Goal: Transaction & Acquisition: Purchase product/service

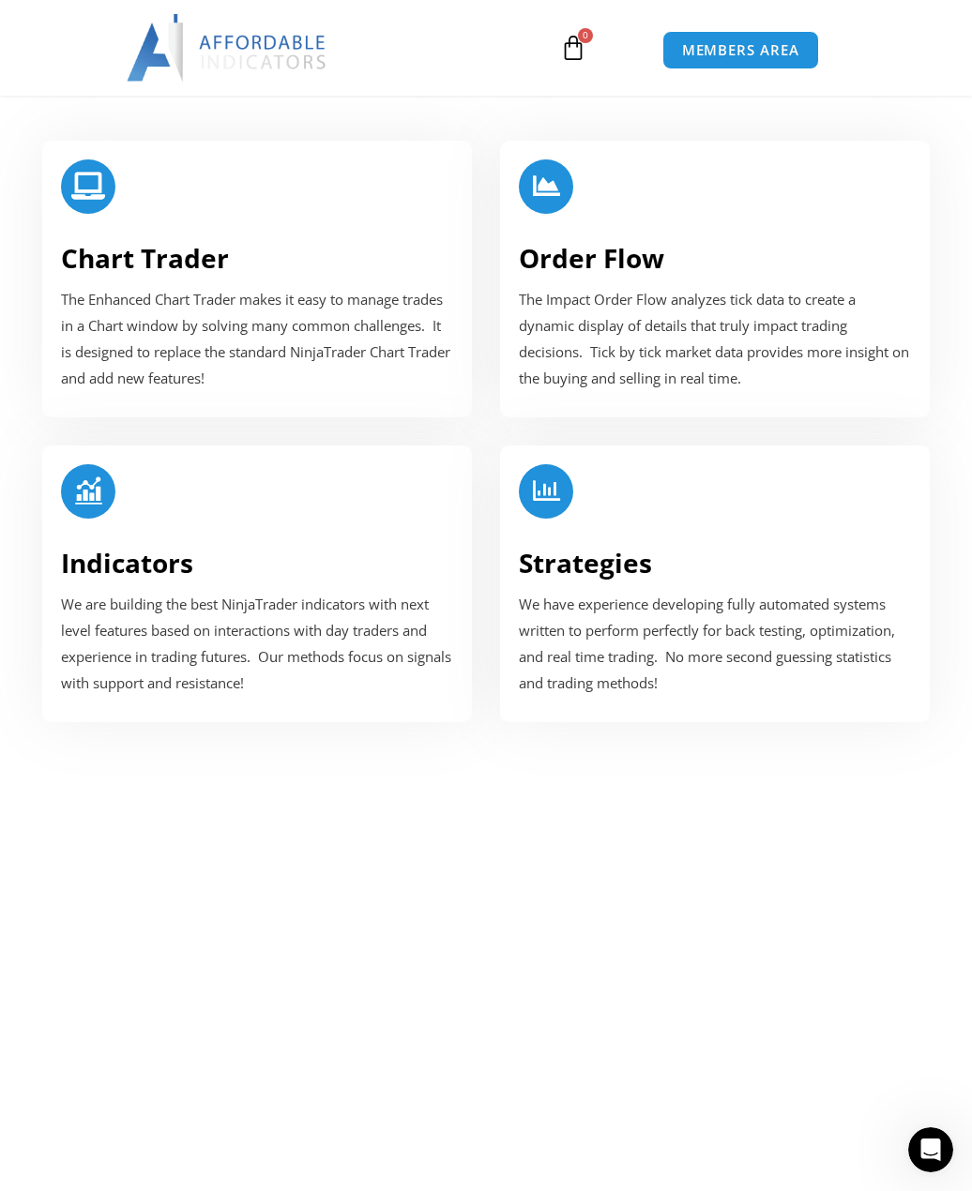
scroll to position [2157, 0]
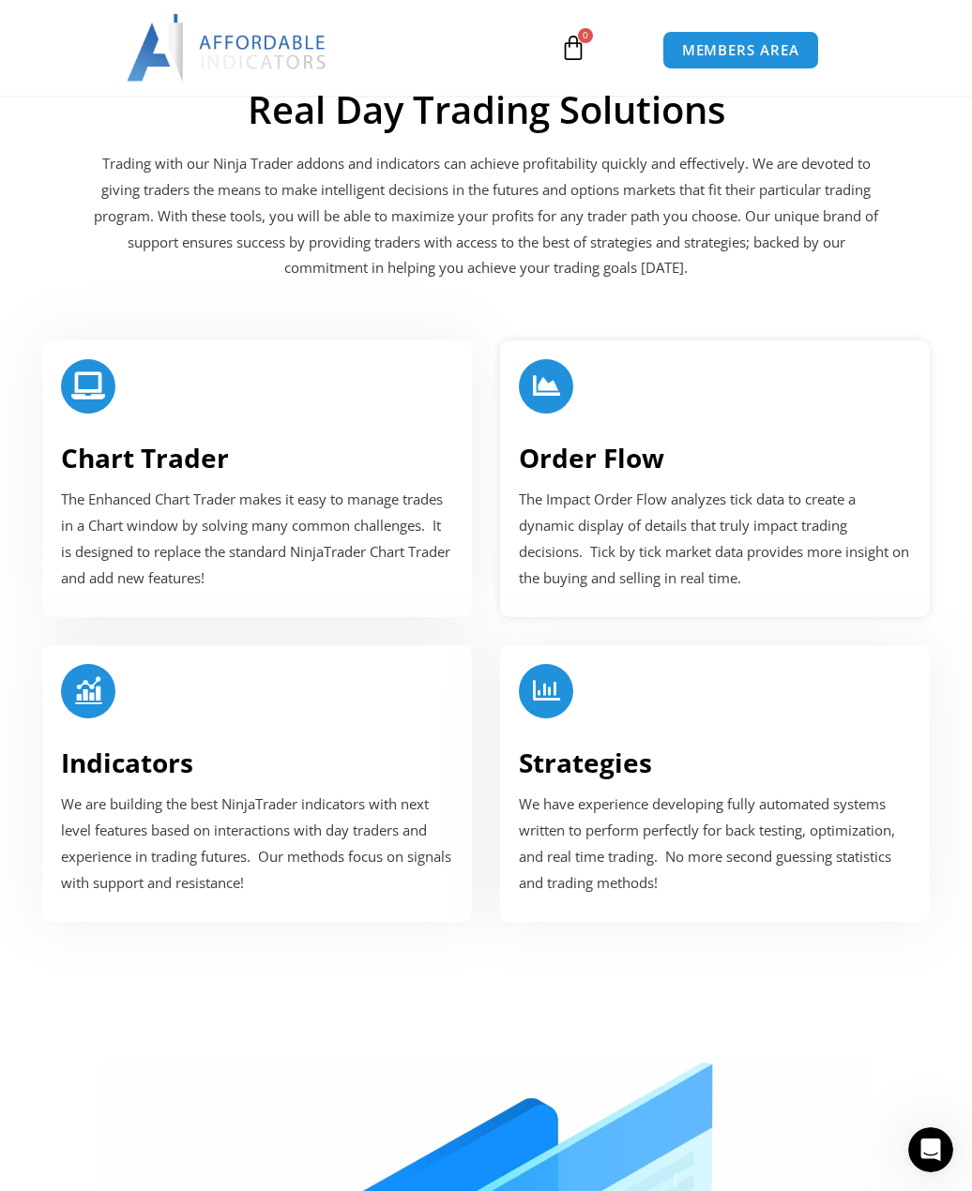
click at [568, 472] on link "Order Flow" at bounding box center [591, 458] width 145 height 36
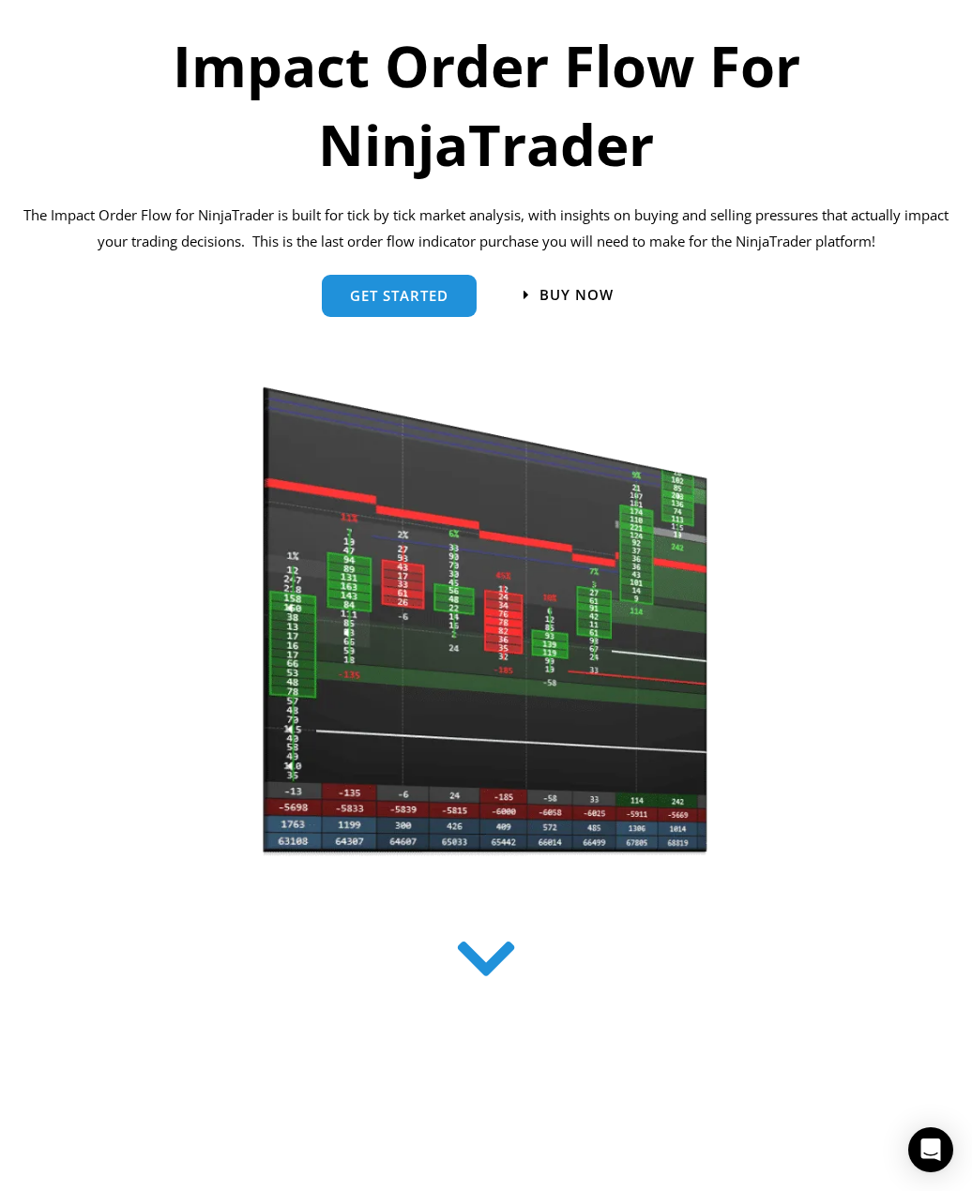
scroll to position [281, 0]
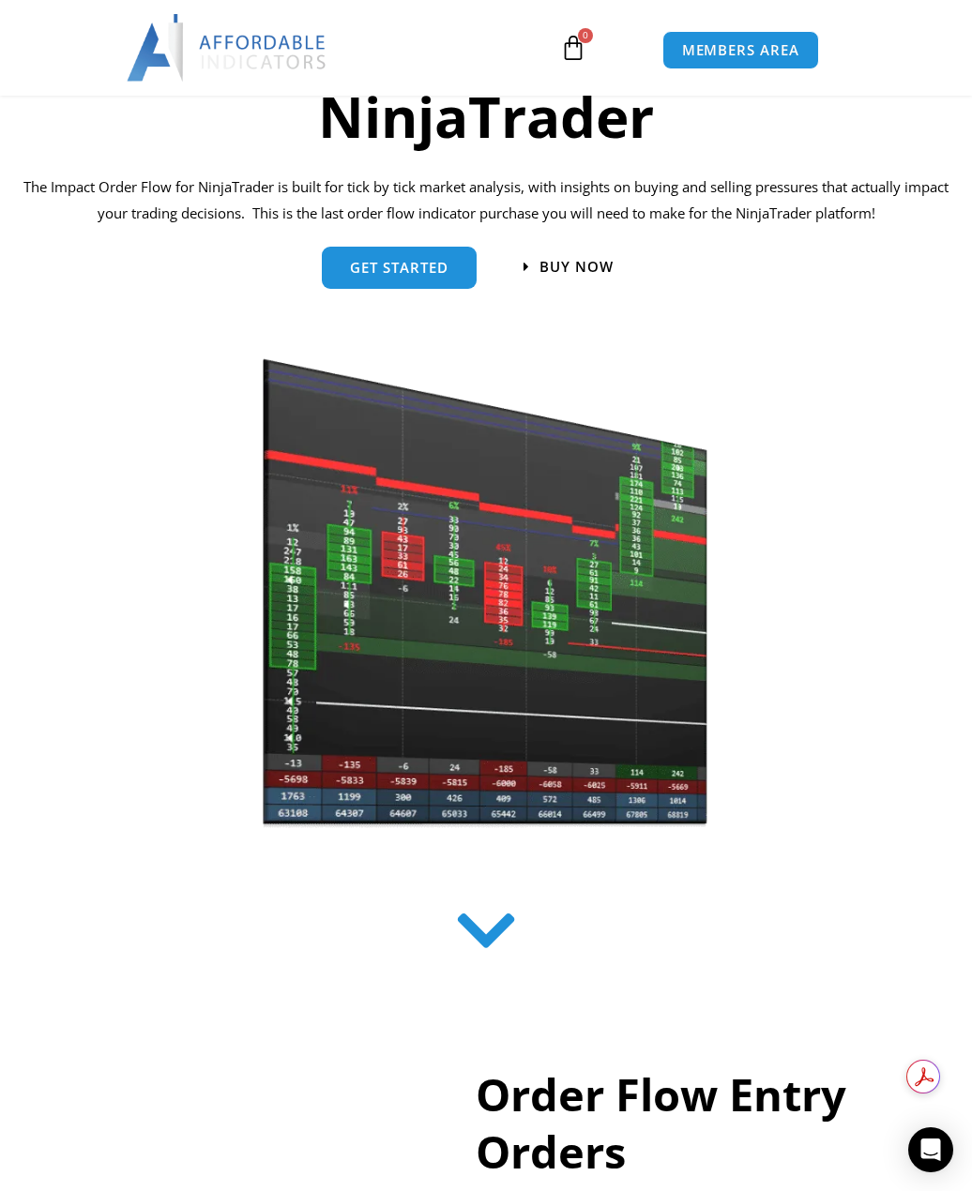
click at [492, 934] on icon at bounding box center [486, 931] width 67 height 67
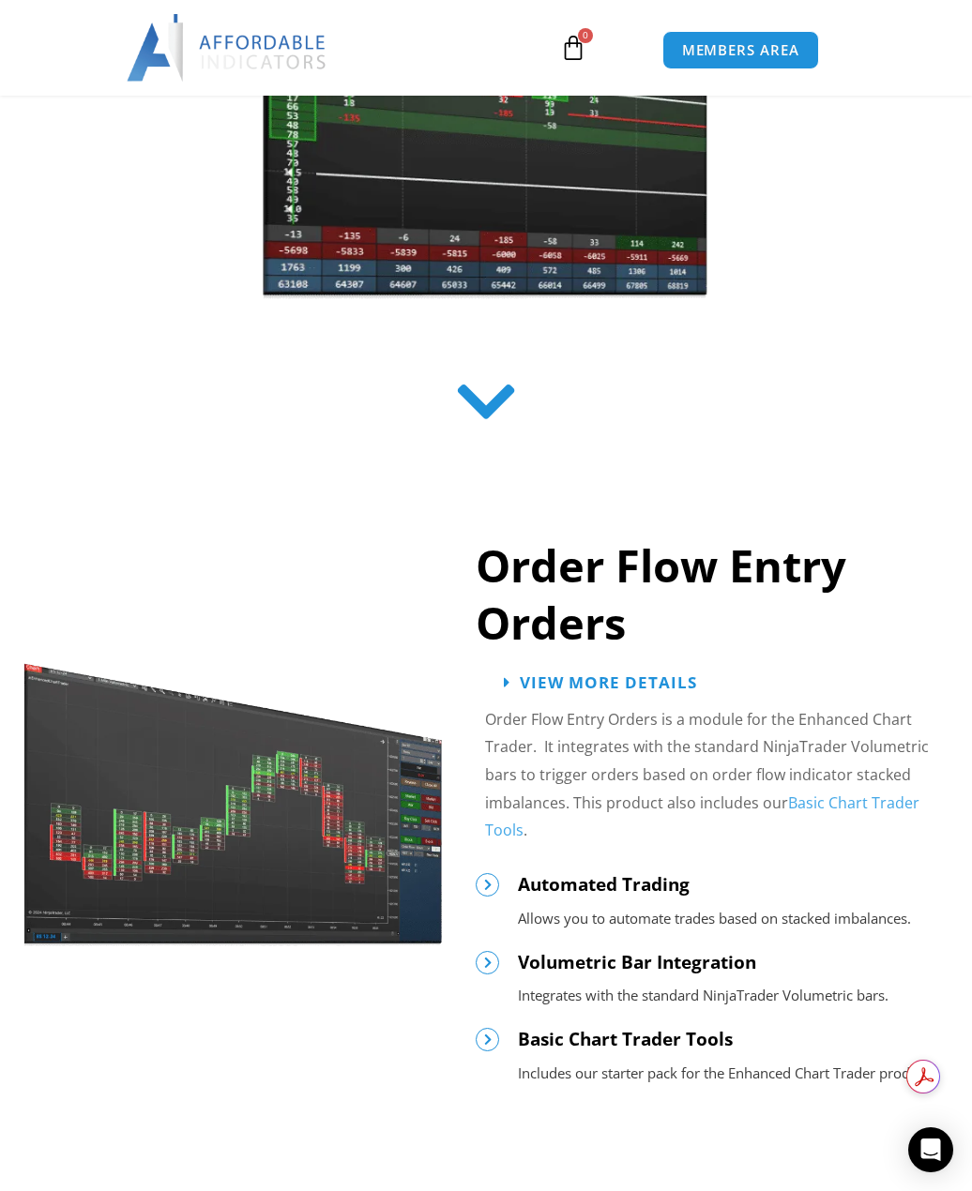
scroll to position [938, 0]
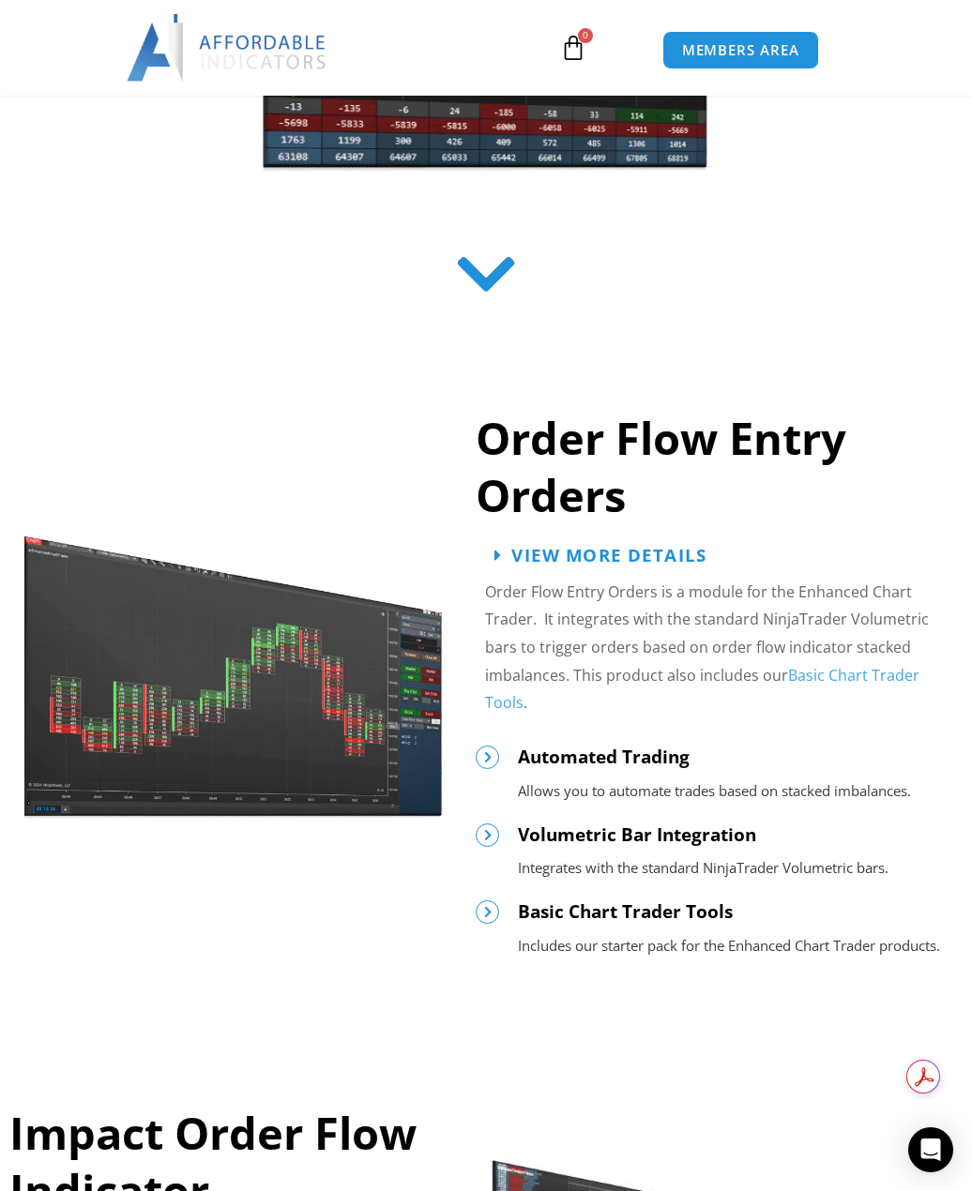
click at [599, 553] on span "View More Details" at bounding box center [609, 555] width 195 height 18
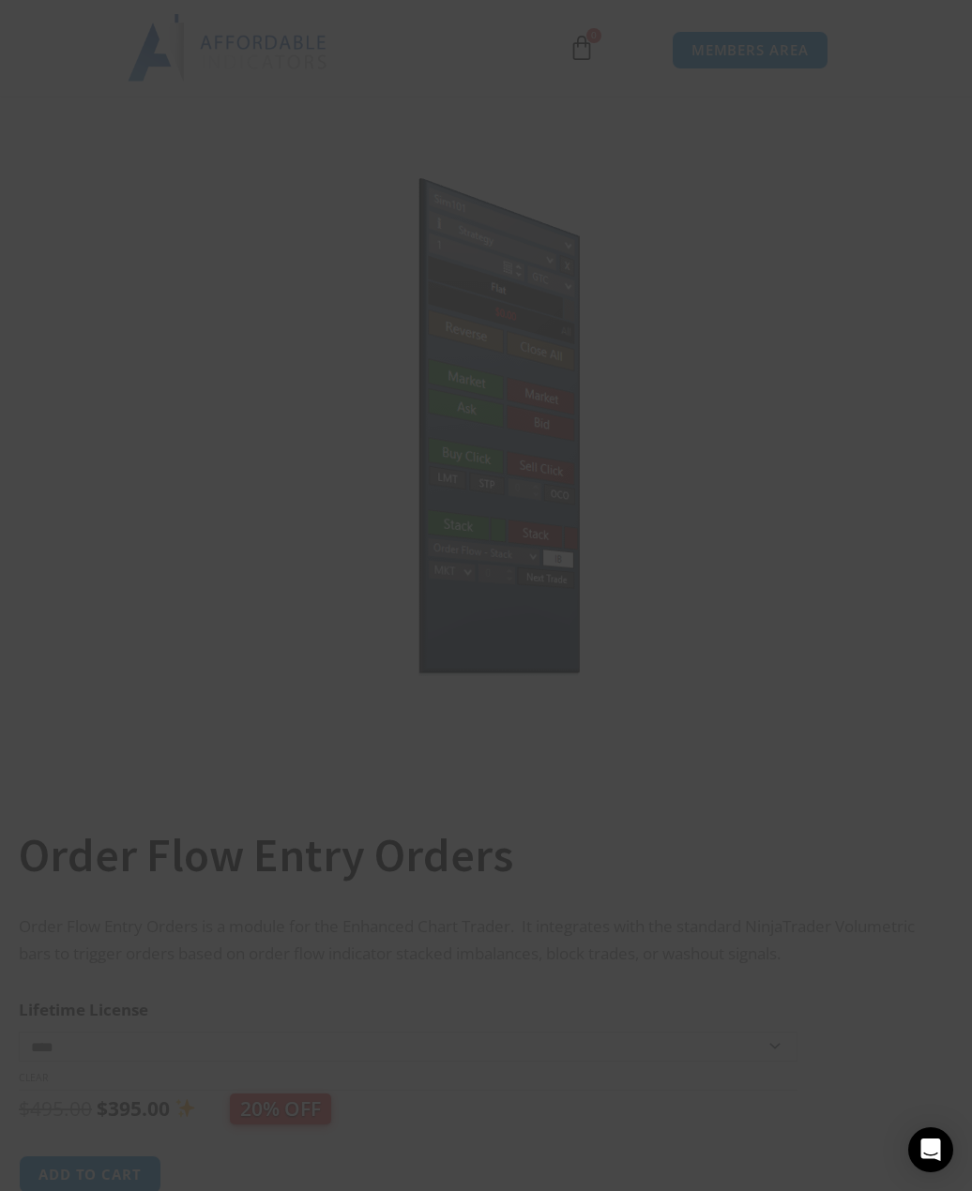
scroll to position [469, 0]
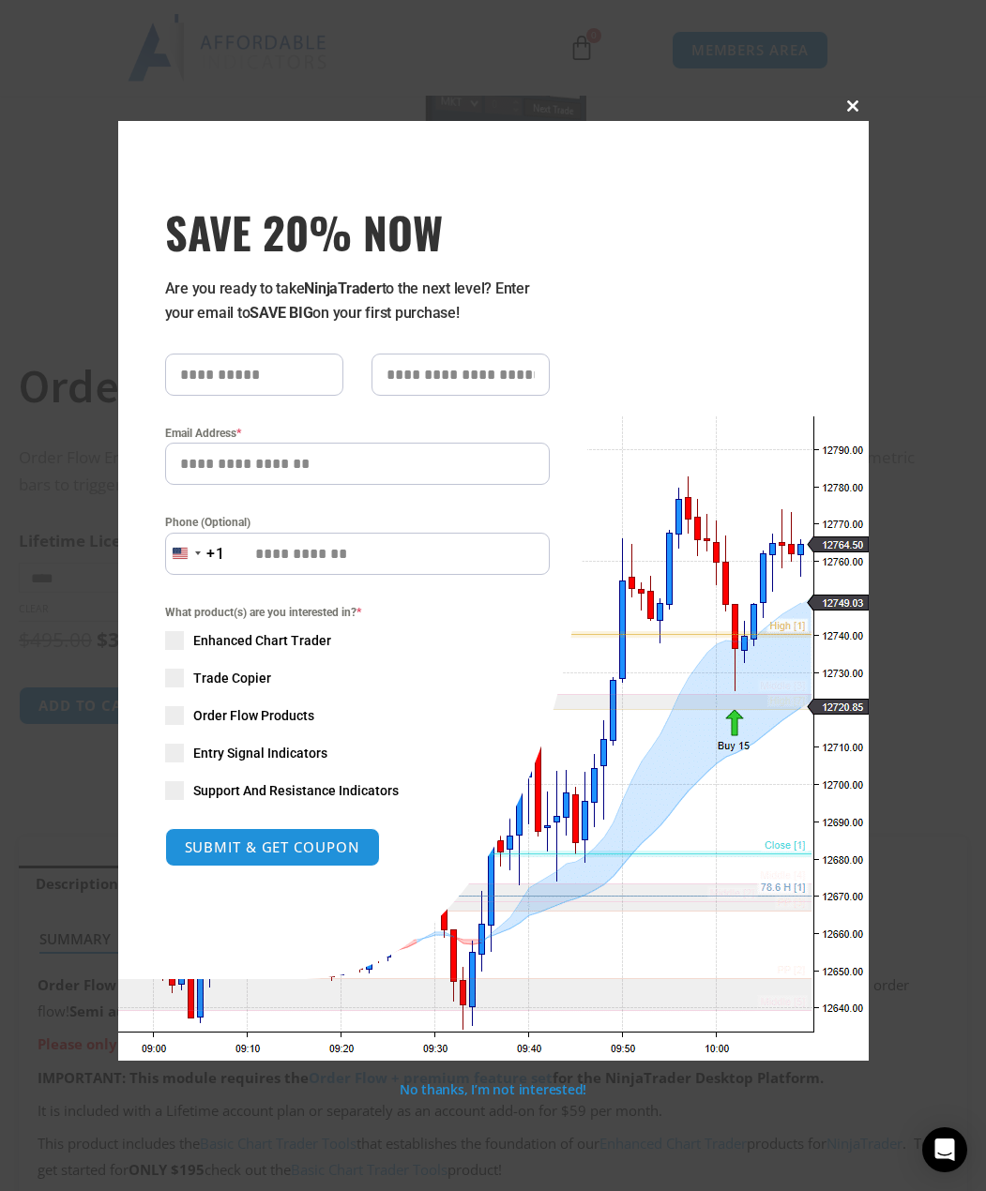
click at [847, 100] on span at bounding box center [853, 105] width 30 height 11
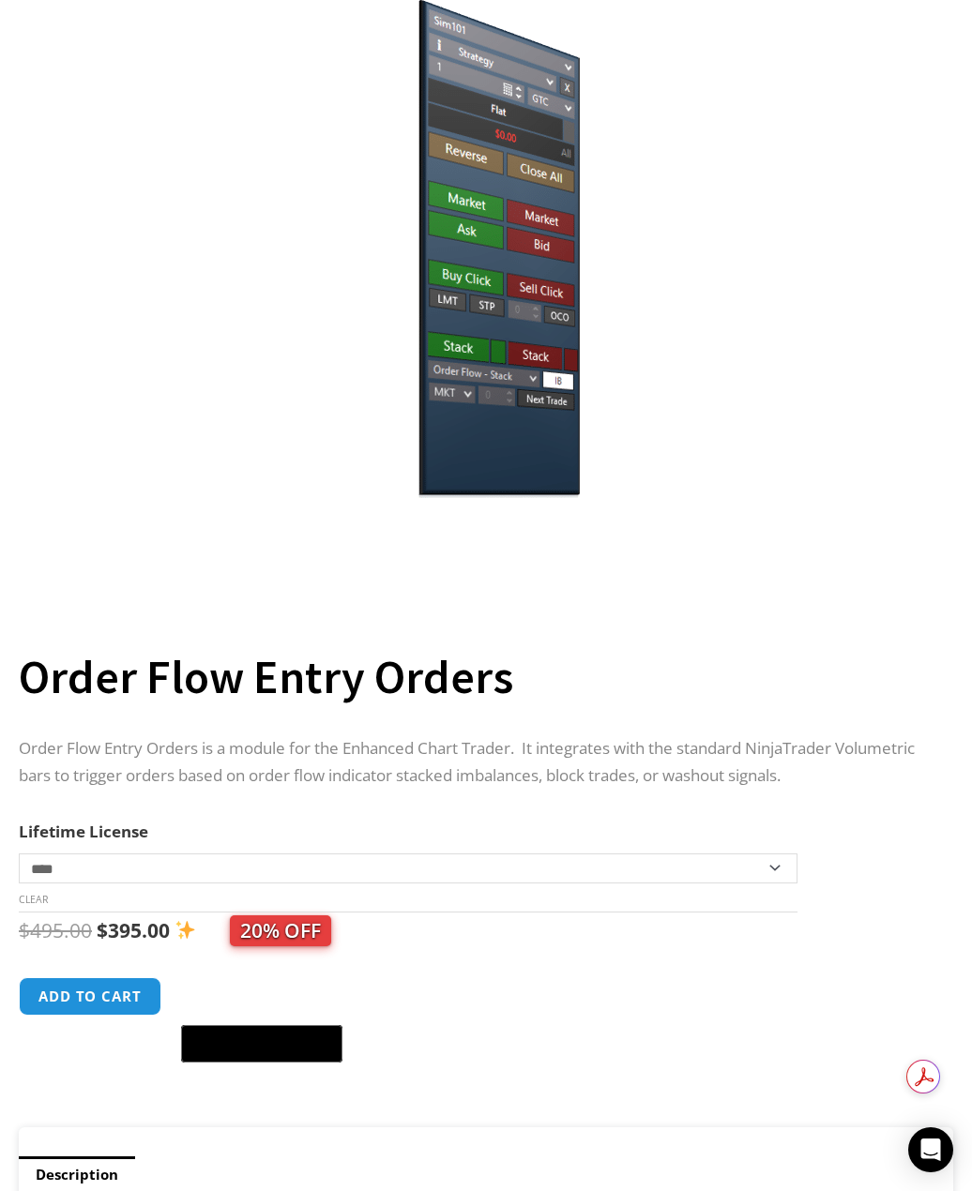
scroll to position [0, 0]
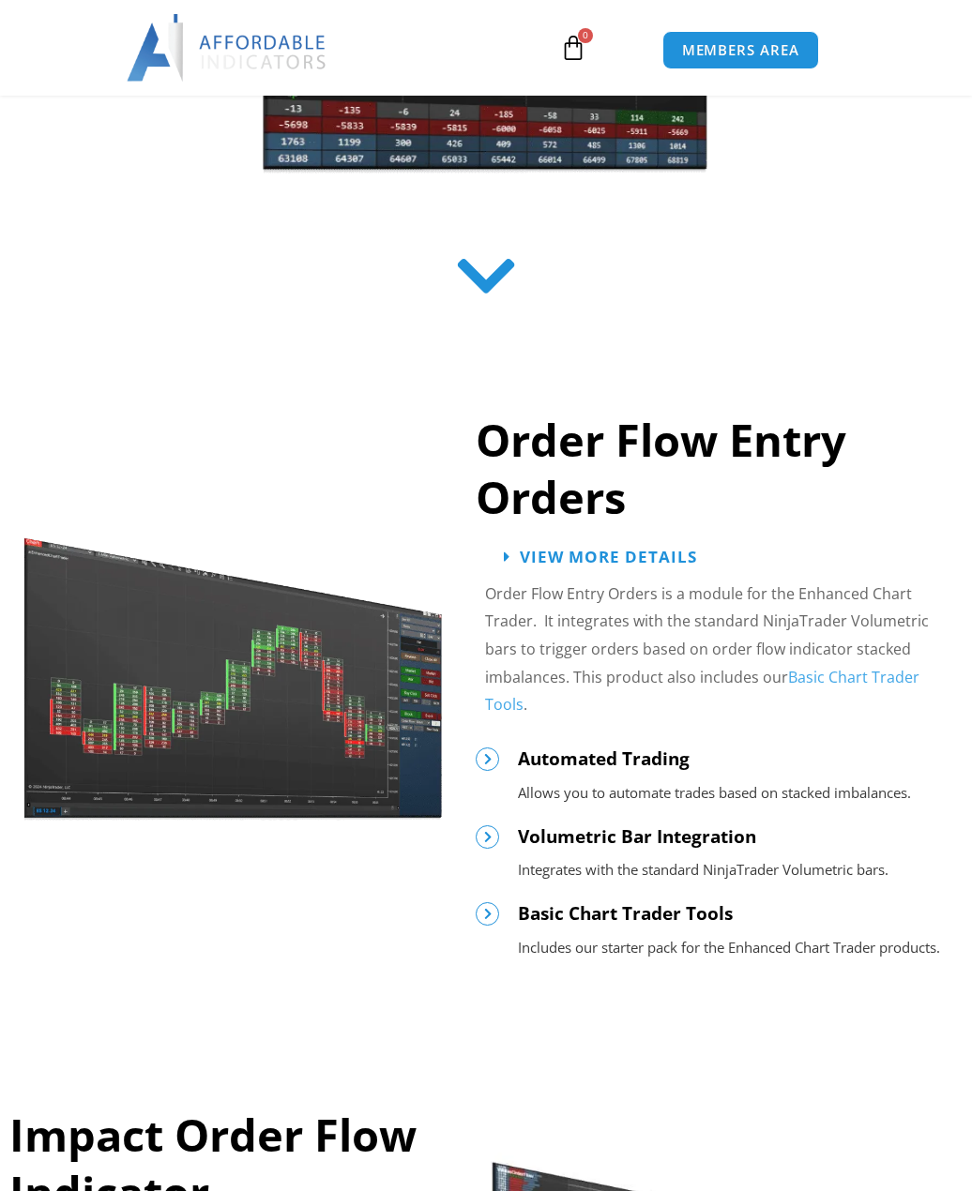
scroll to position [938, 0]
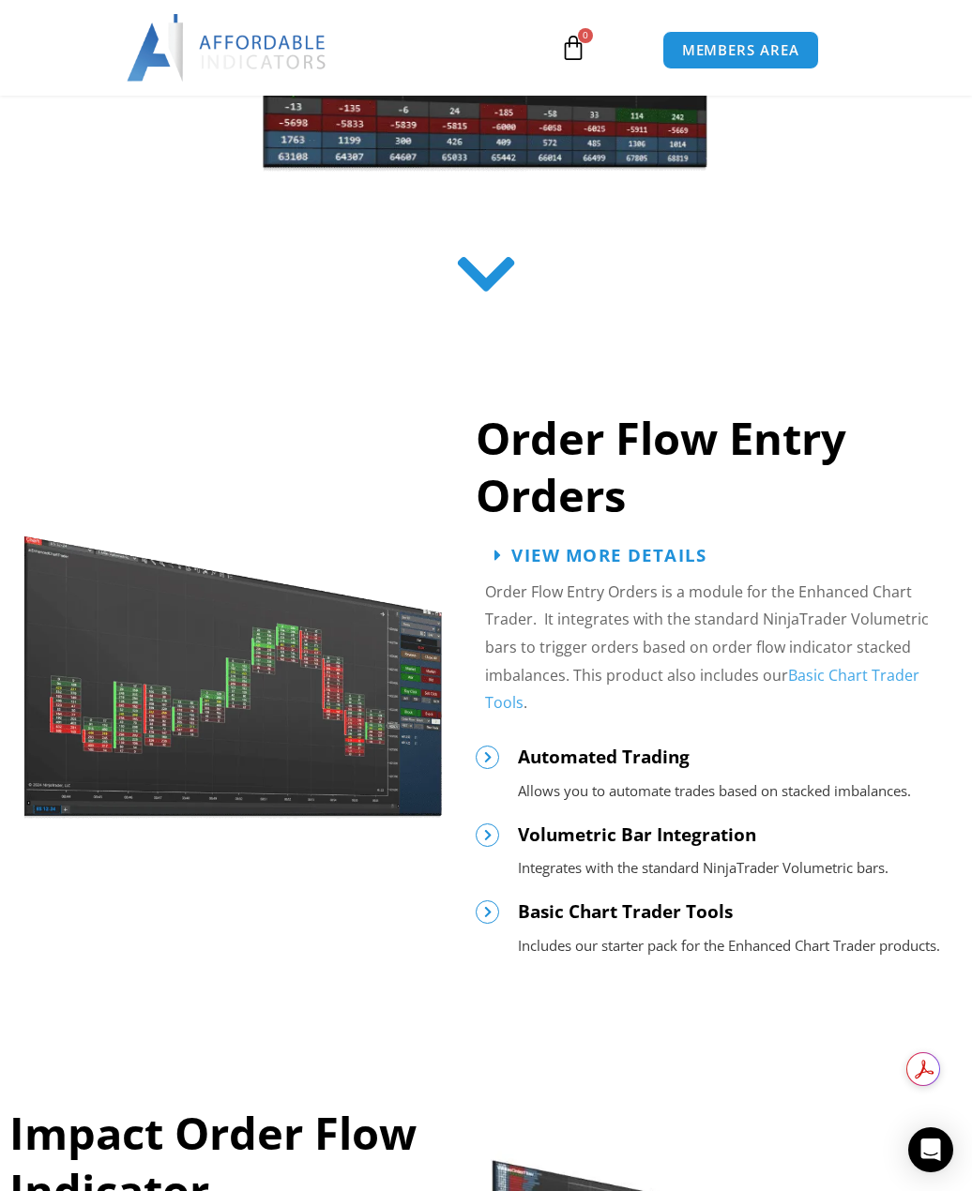
click at [567, 553] on span "View More Details" at bounding box center [609, 555] width 195 height 18
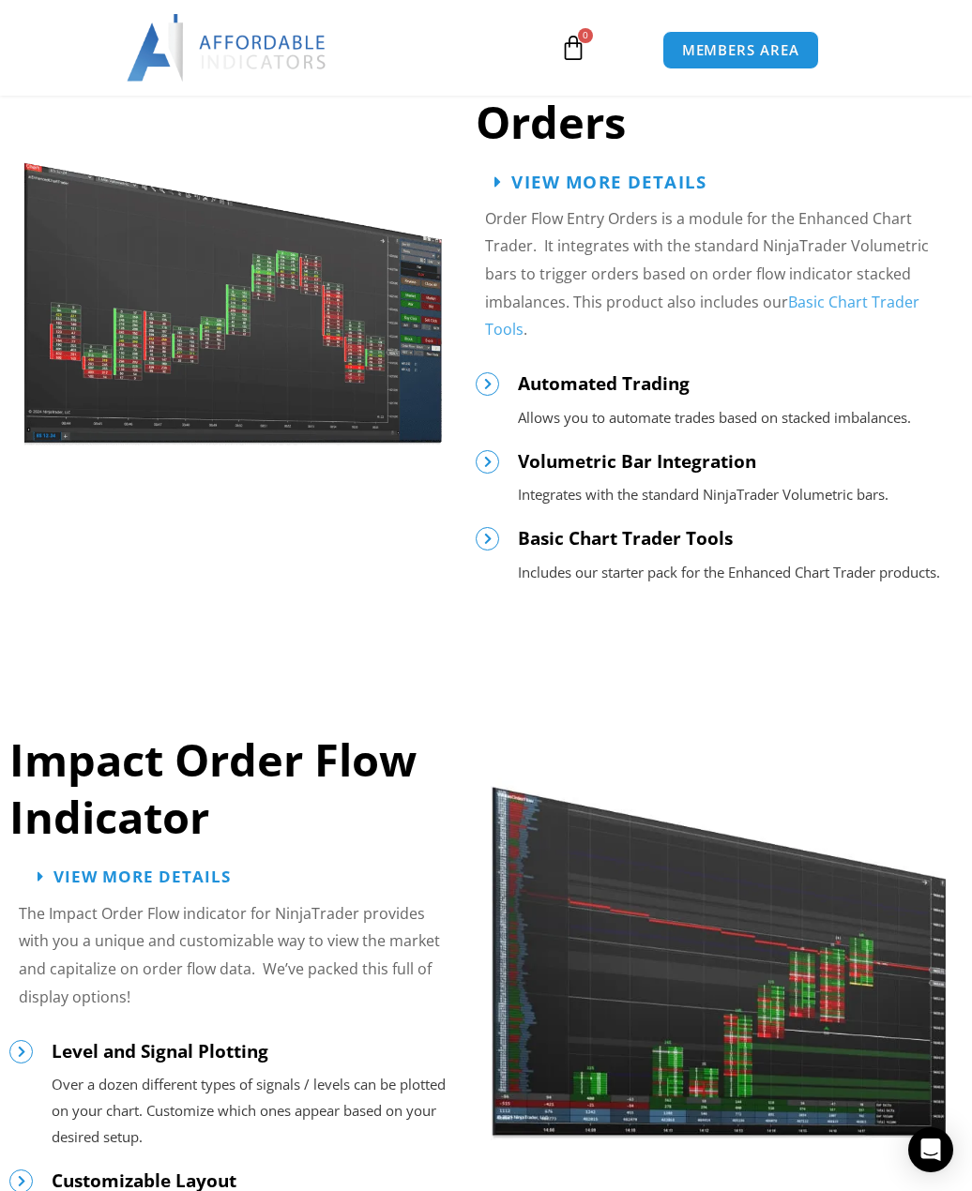
scroll to position [1313, 0]
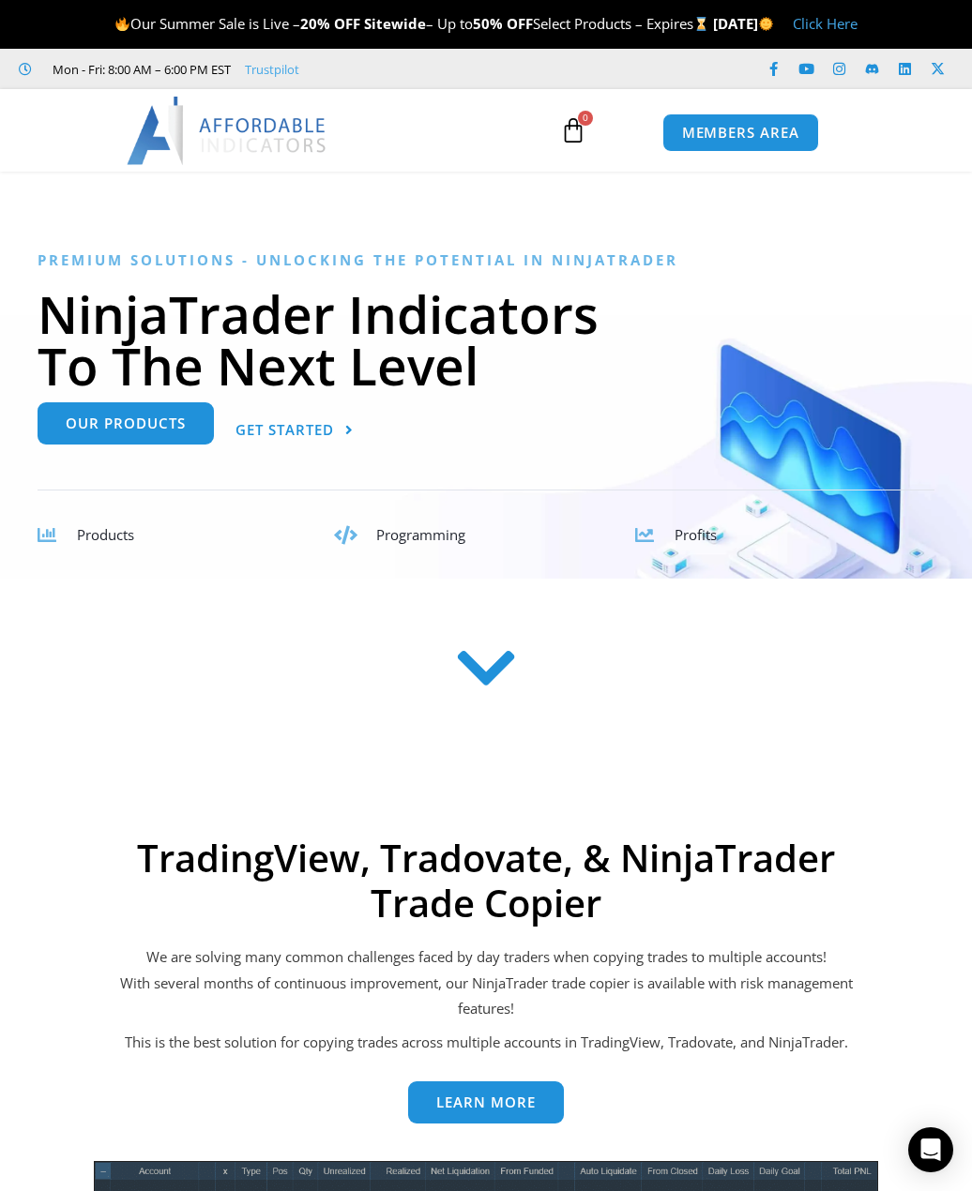
click at [159, 426] on span "Our Products" at bounding box center [126, 423] width 120 height 14
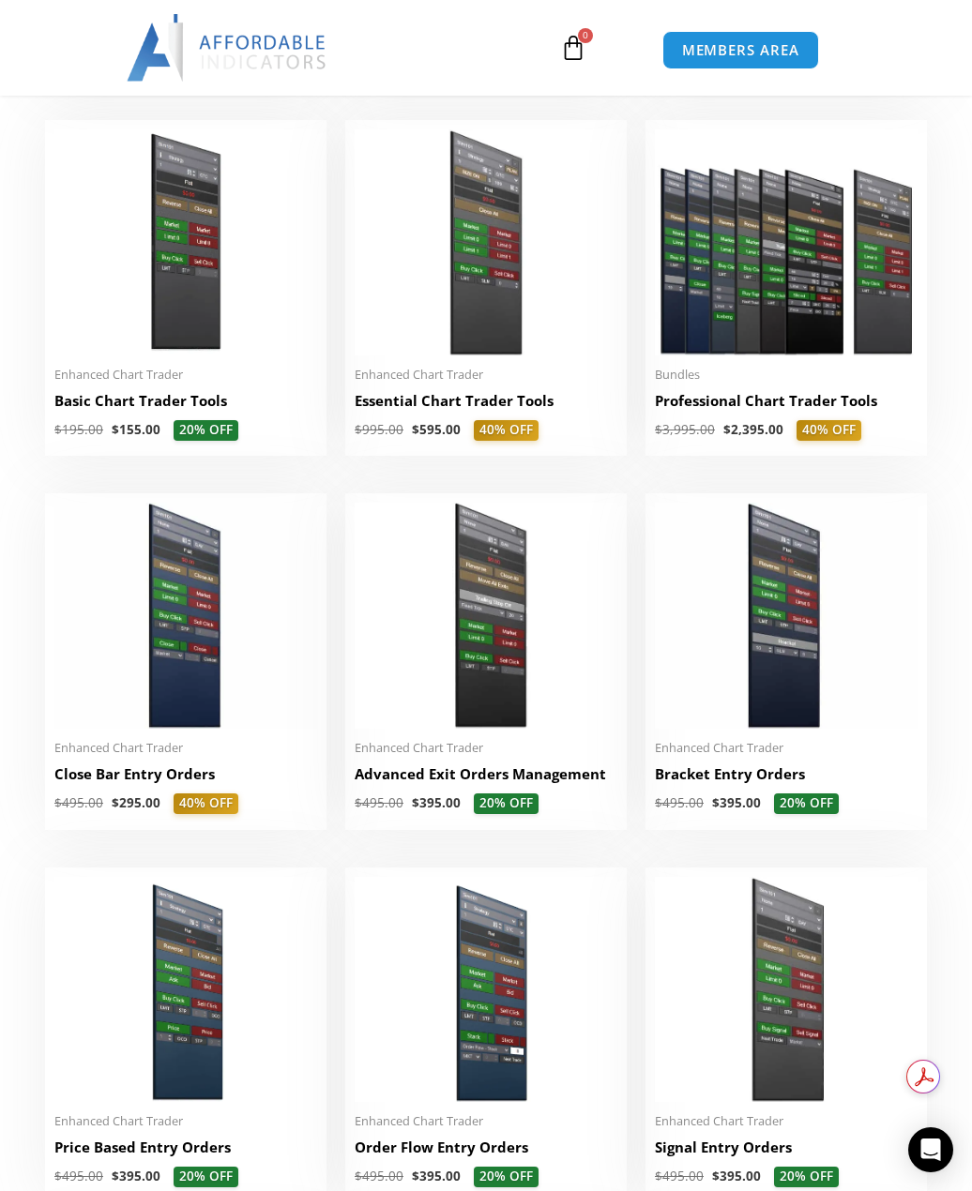
scroll to position [563, 0]
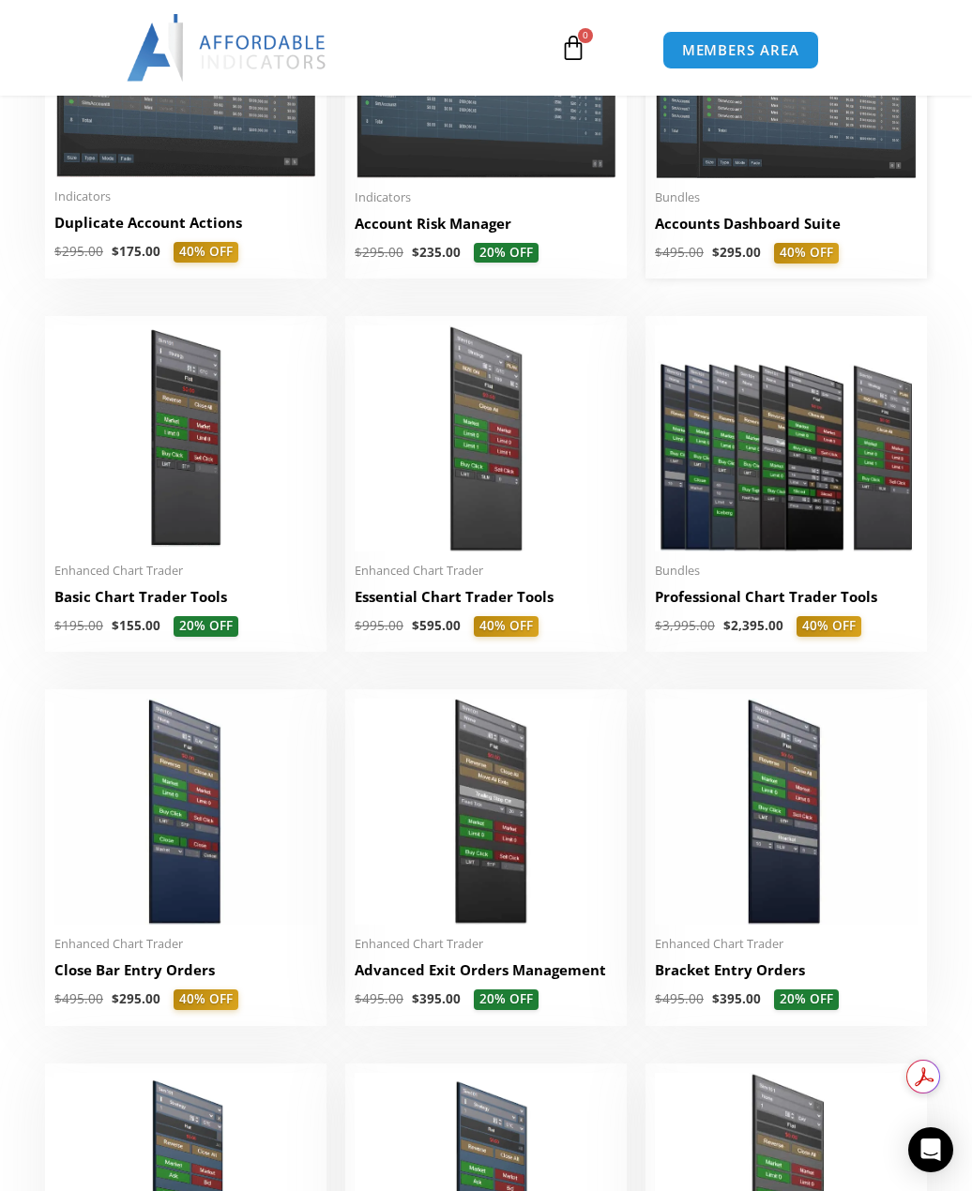
click at [698, 227] on h2 "Accounts Dashboard Suite" at bounding box center [786, 224] width 263 height 20
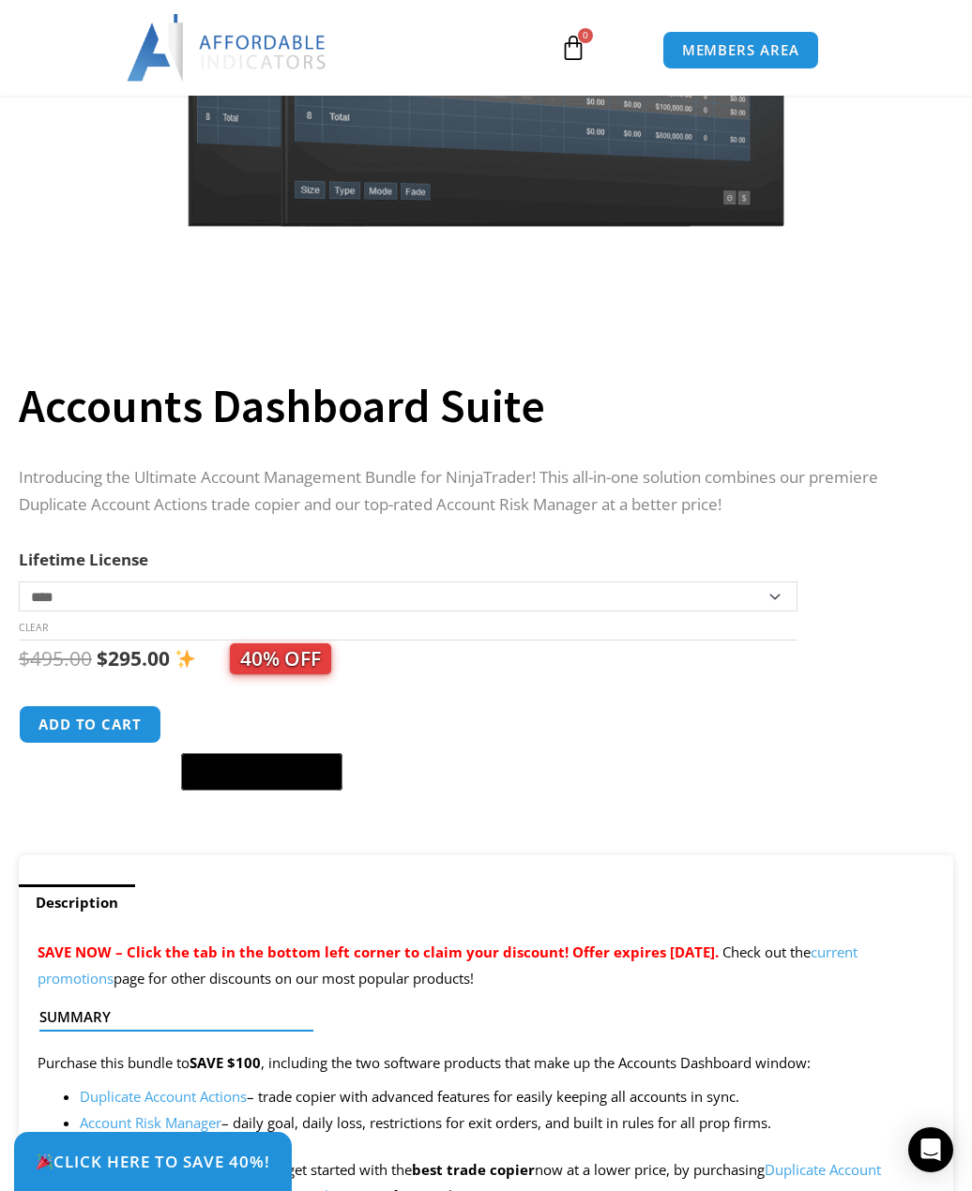
scroll to position [469, 0]
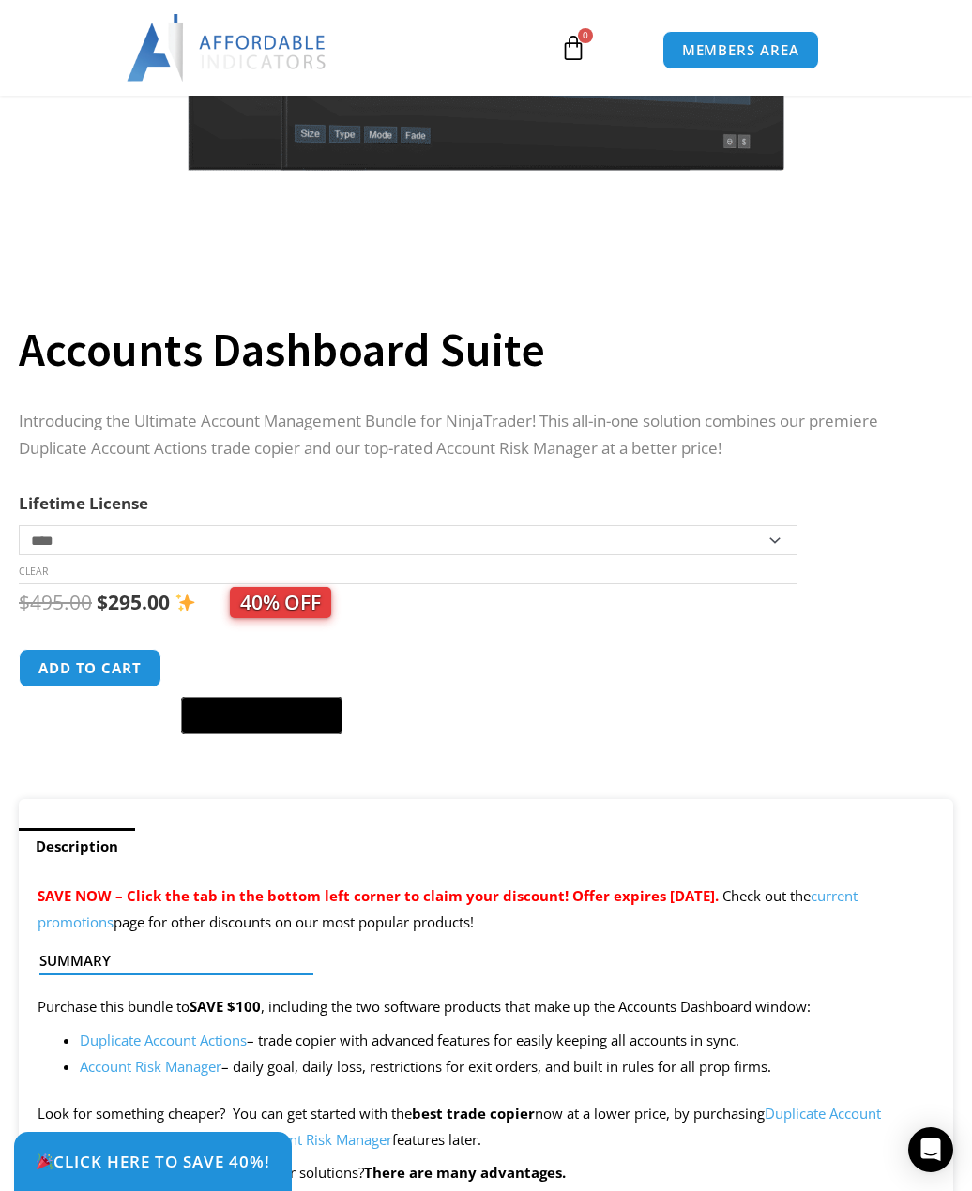
click at [778, 546] on select "**********" at bounding box center [408, 540] width 778 height 30
click at [776, 546] on select "**********" at bounding box center [408, 540] width 778 height 30
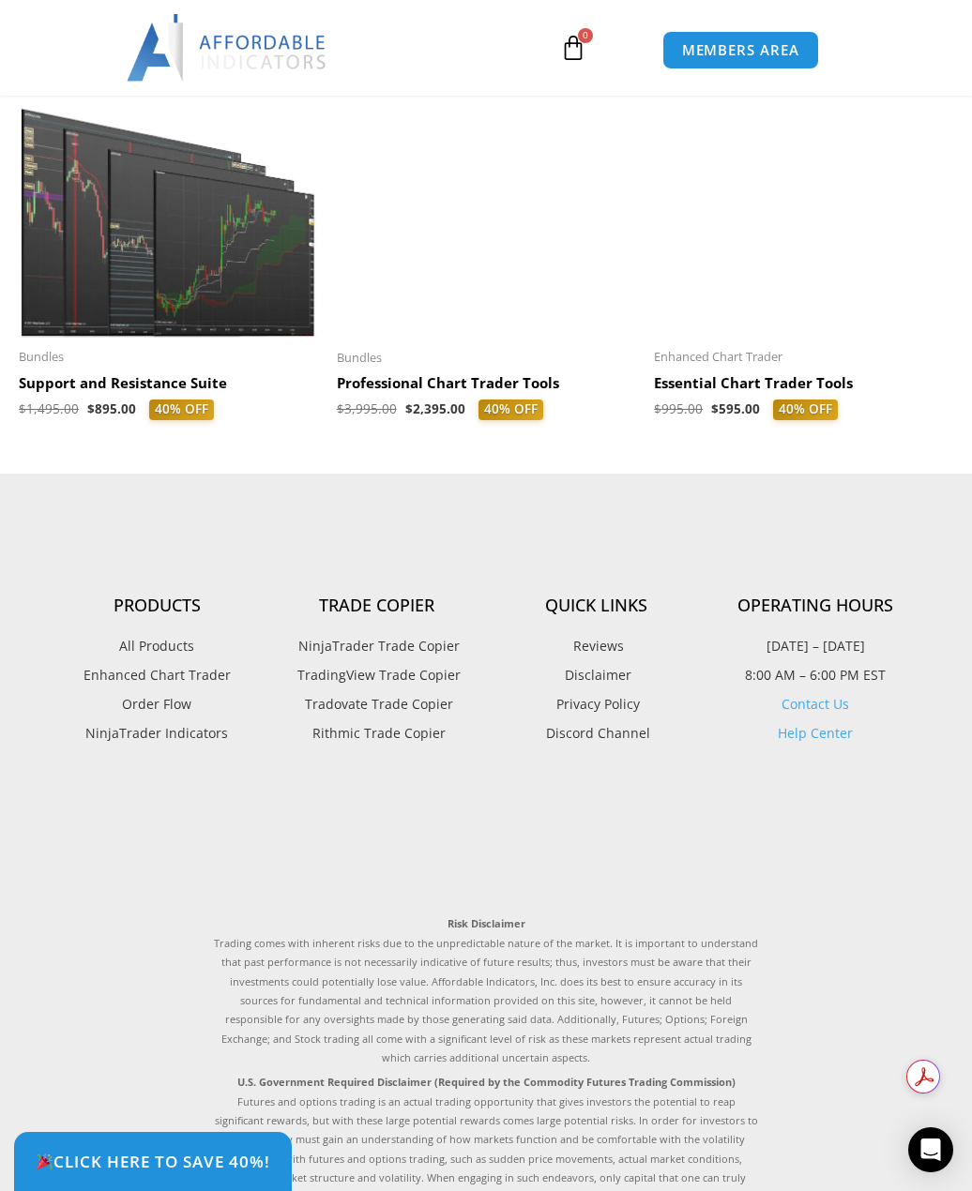
scroll to position [5440, 0]
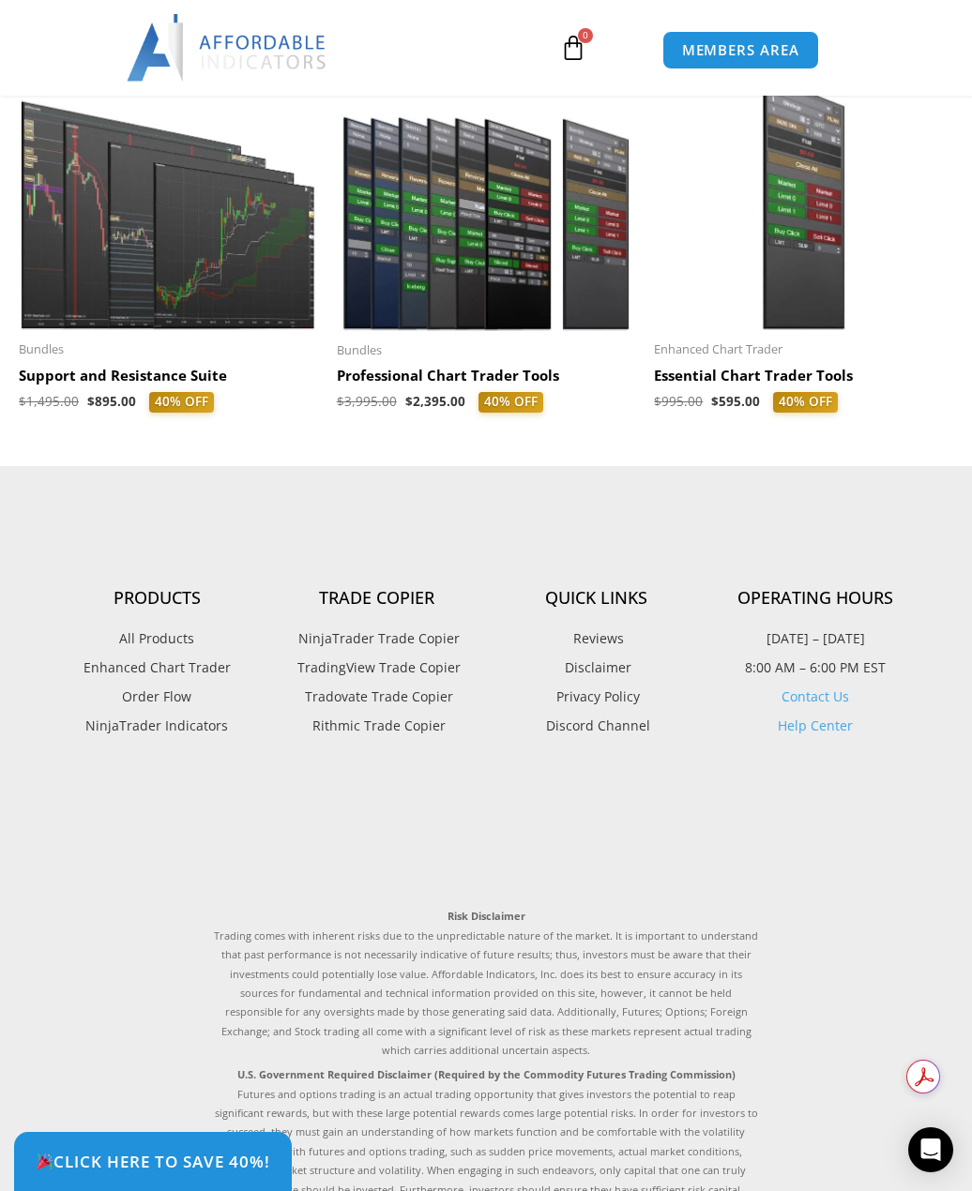
click at [171, 651] on span "All Products" at bounding box center [156, 639] width 75 height 24
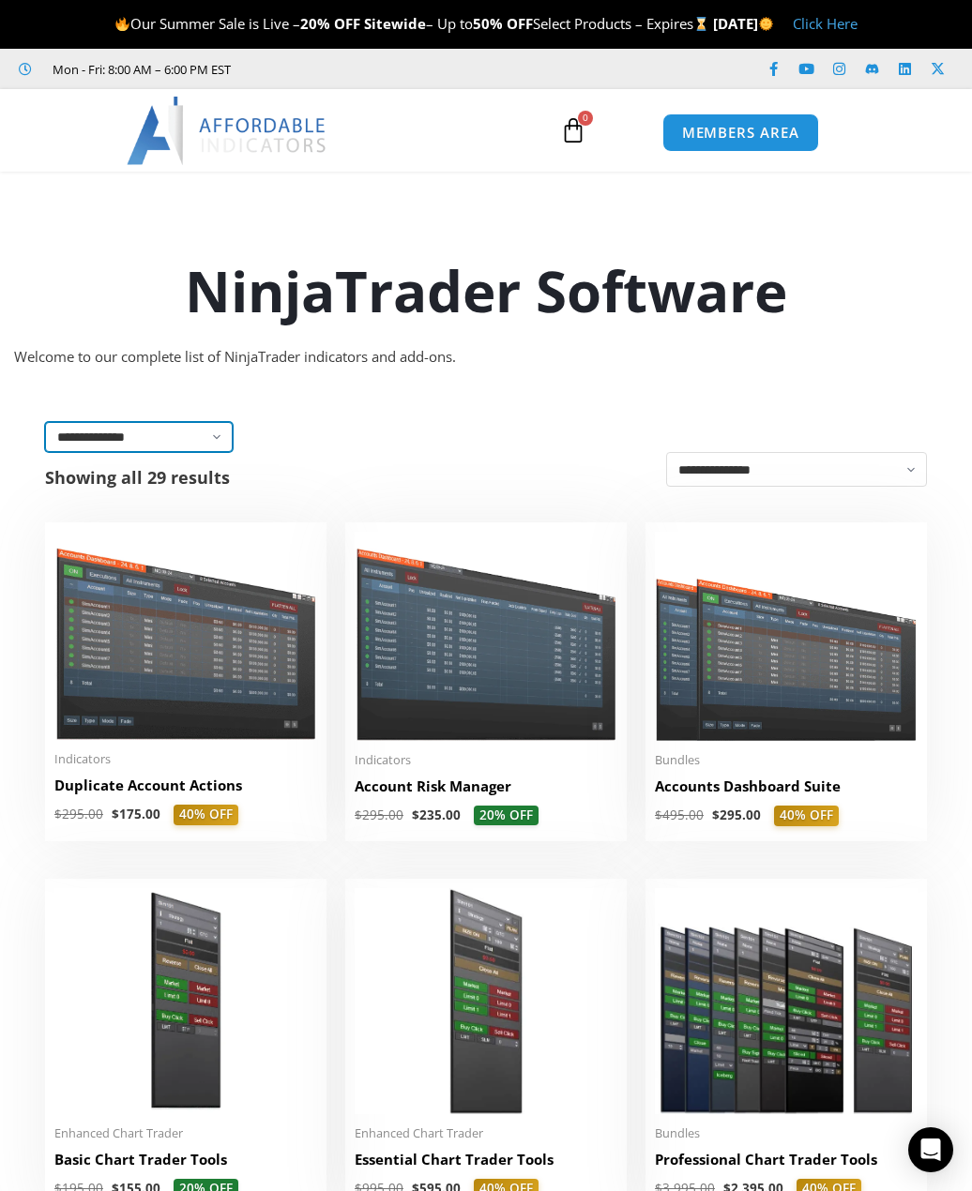
click at [216, 444] on select "**********" at bounding box center [139, 437] width 188 height 30
select select "**********"
click at [45, 422] on select "**********" at bounding box center [139, 437] width 188 height 30
click at [908, 471] on select "**********" at bounding box center [796, 469] width 261 height 35
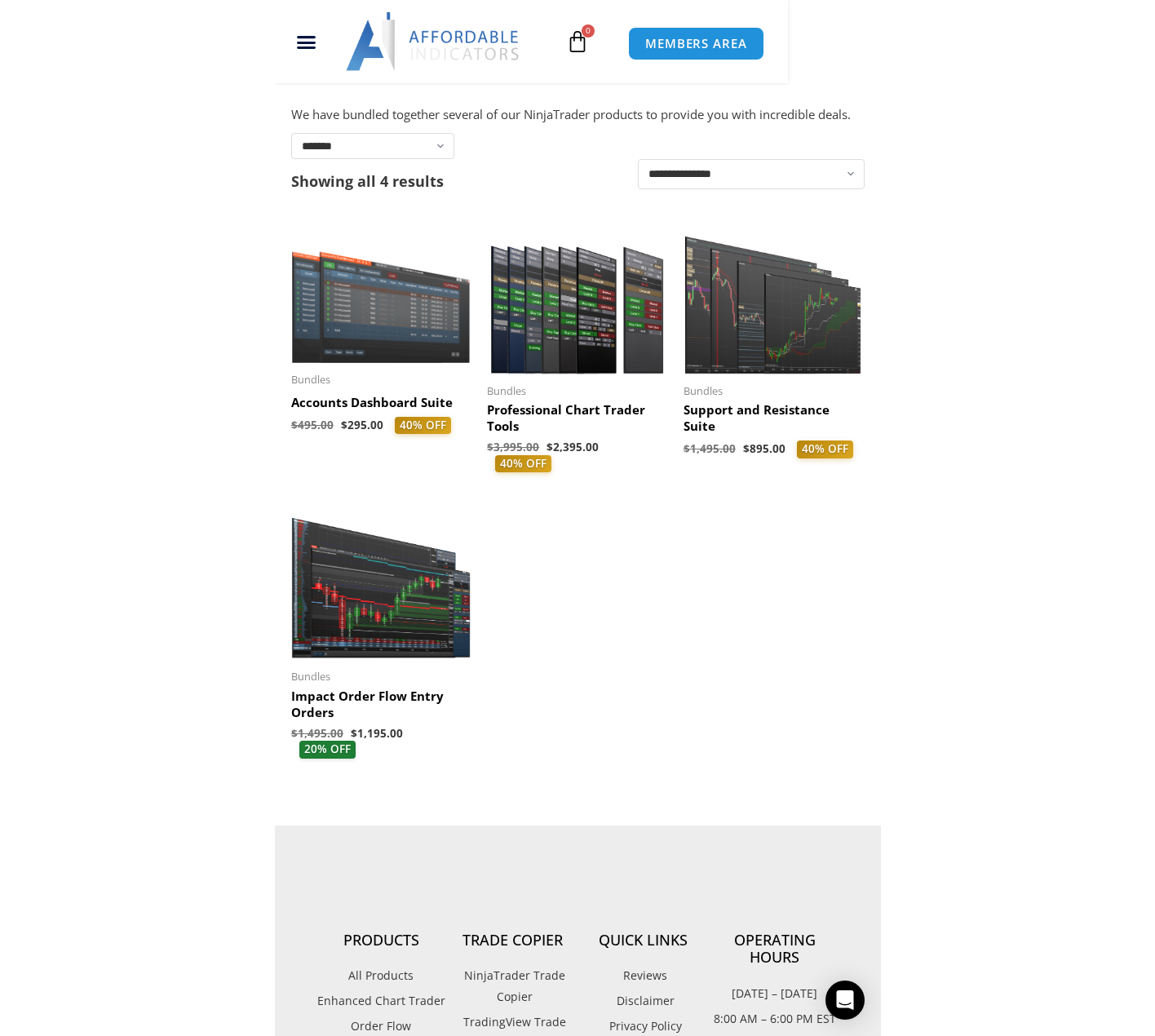
scroll to position [257, 0]
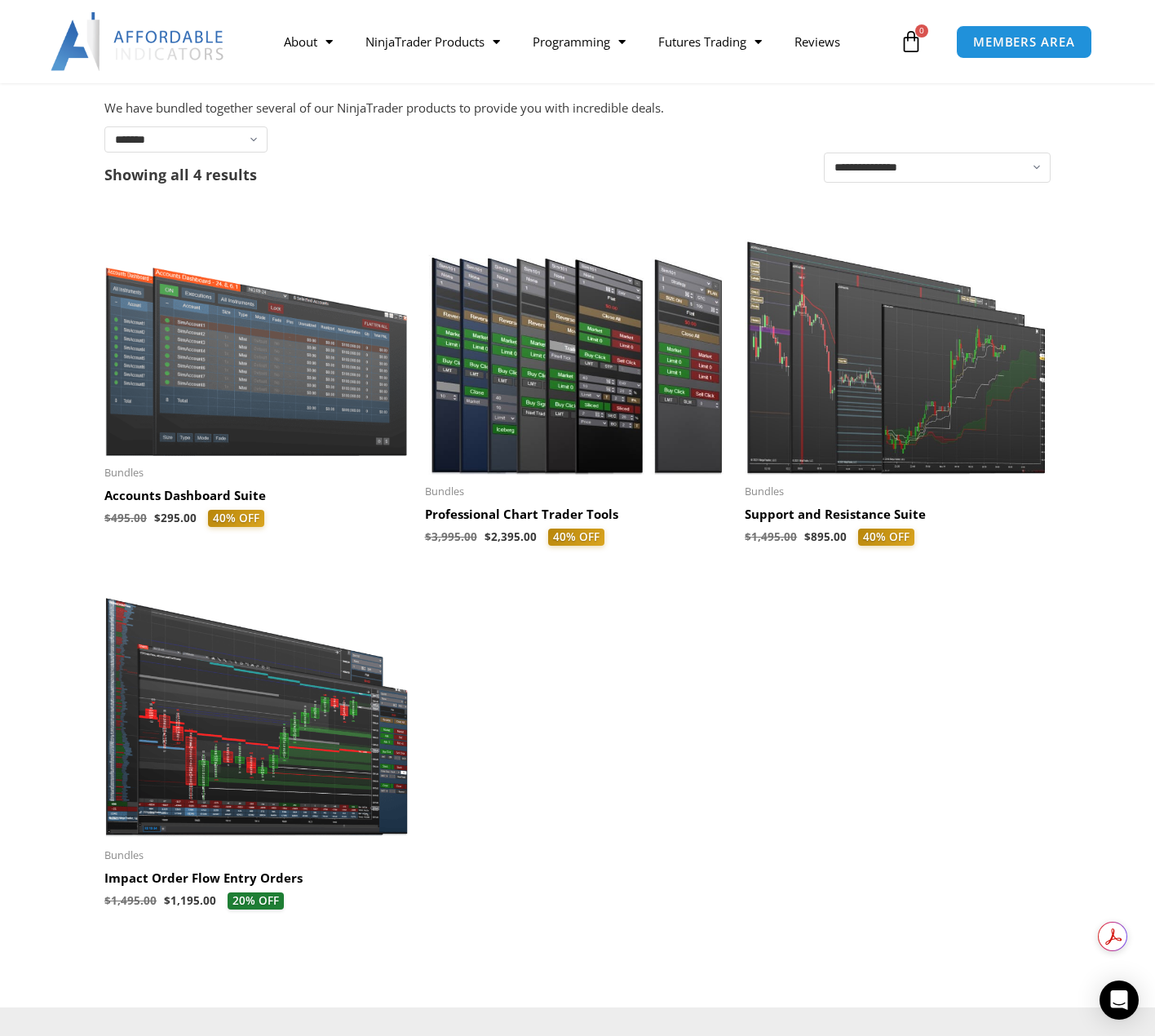
click at [135, 498] on h2 "Accounts Dashboard Suite" at bounding box center [257, 496] width 304 height 17
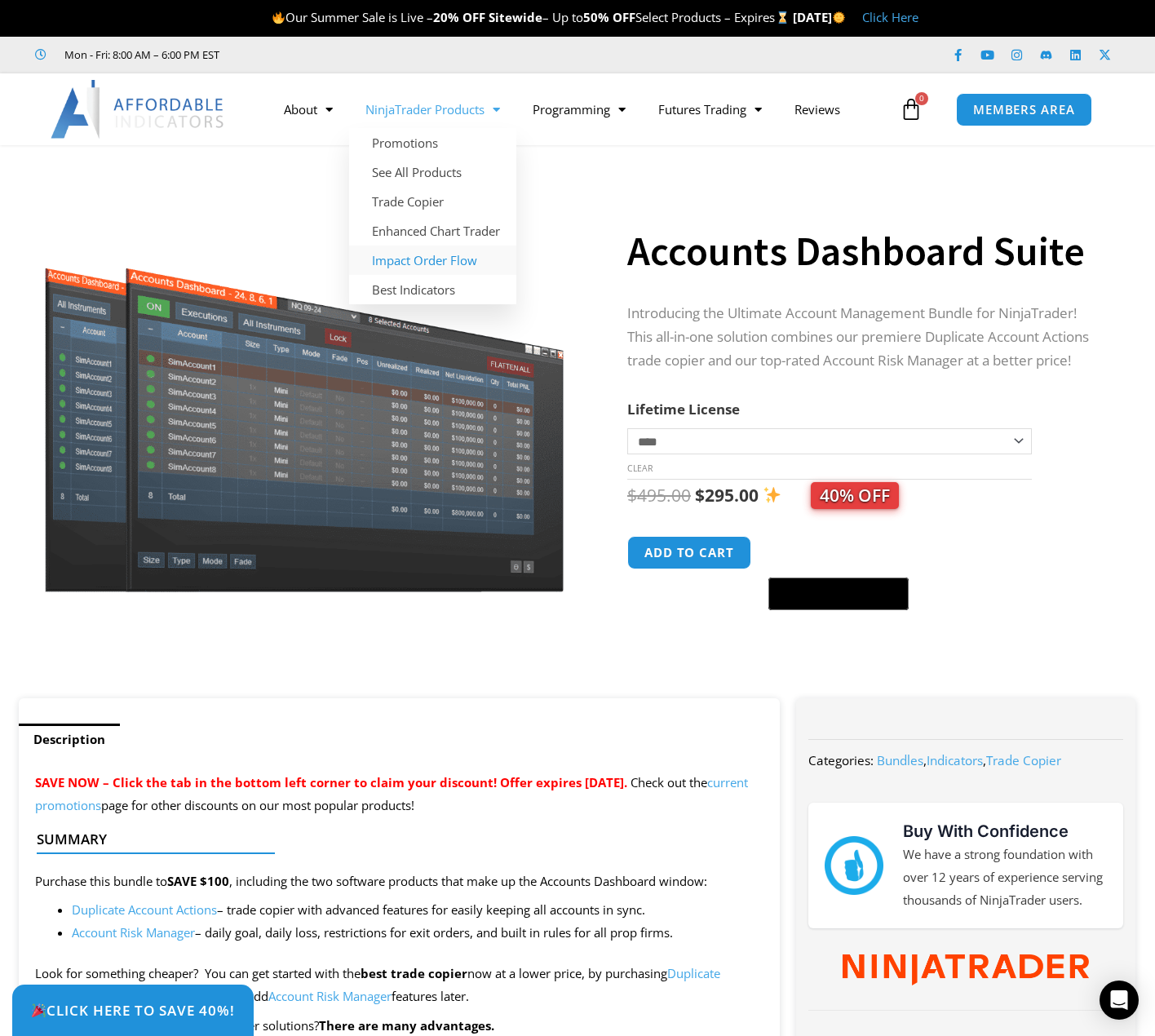
click at [427, 258] on link "Impact Order Flow" at bounding box center [432, 260] width 167 height 30
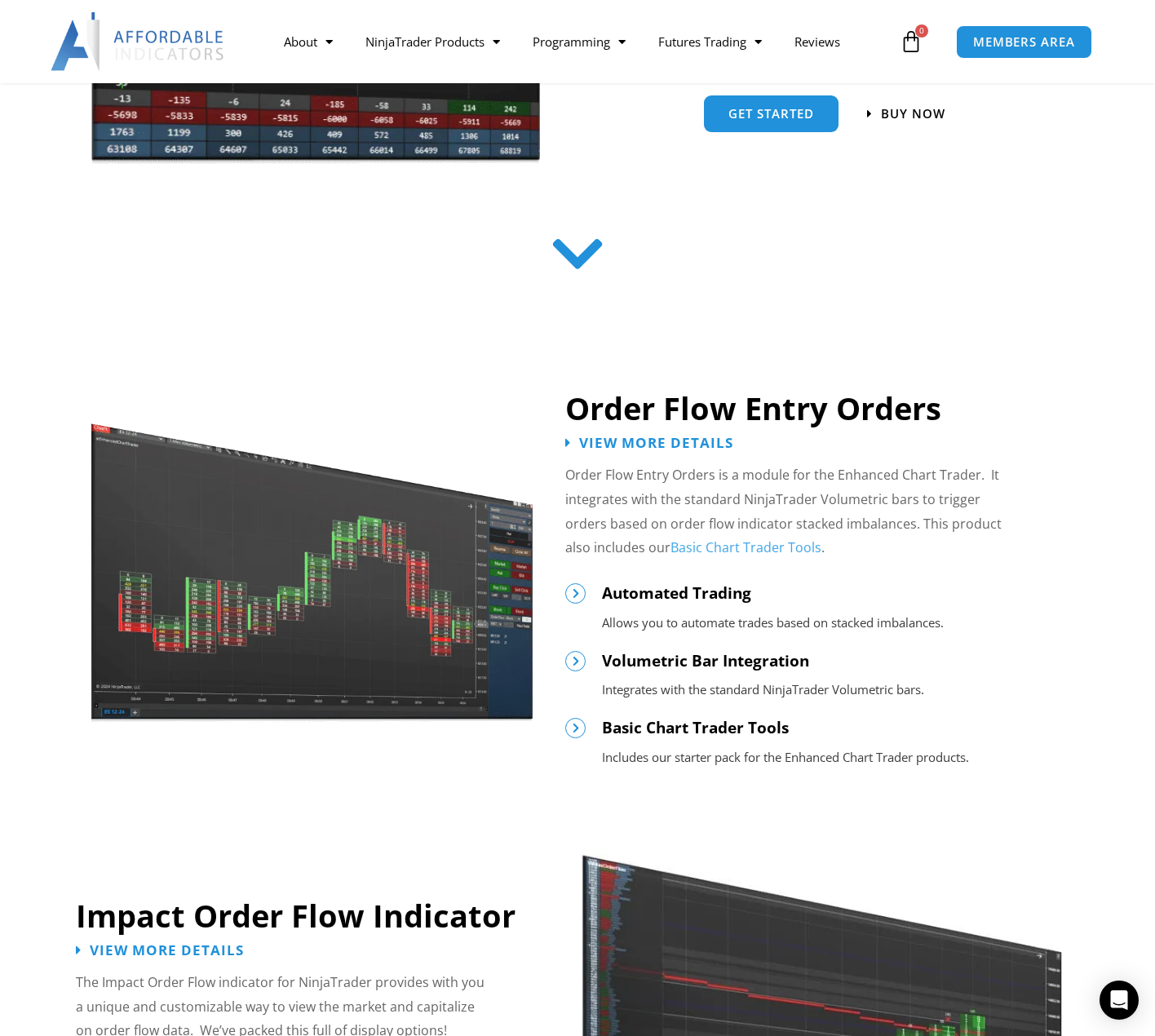
scroll to position [571, 0]
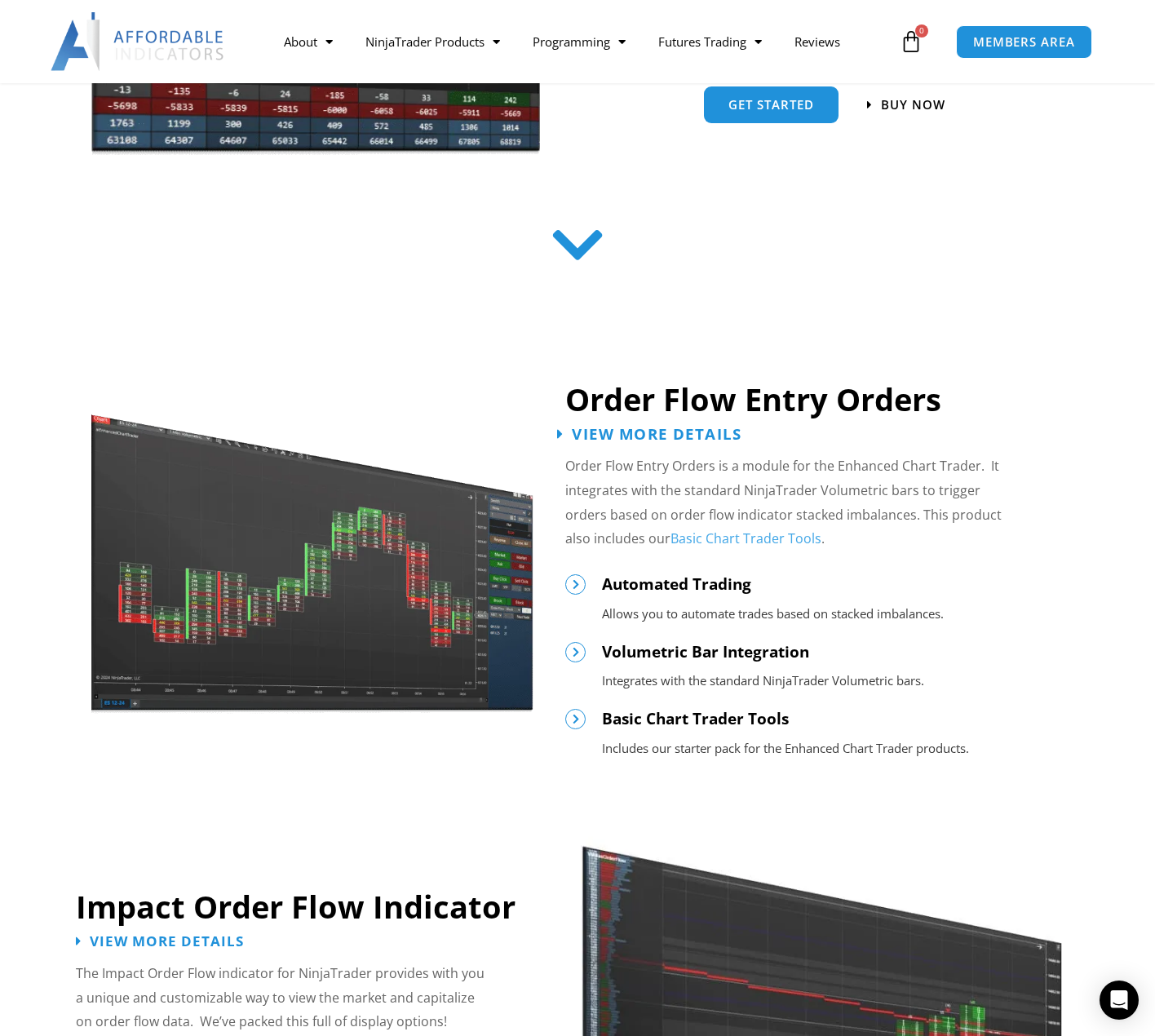
click at [597, 432] on span "View More Details" at bounding box center [656, 434] width 170 height 16
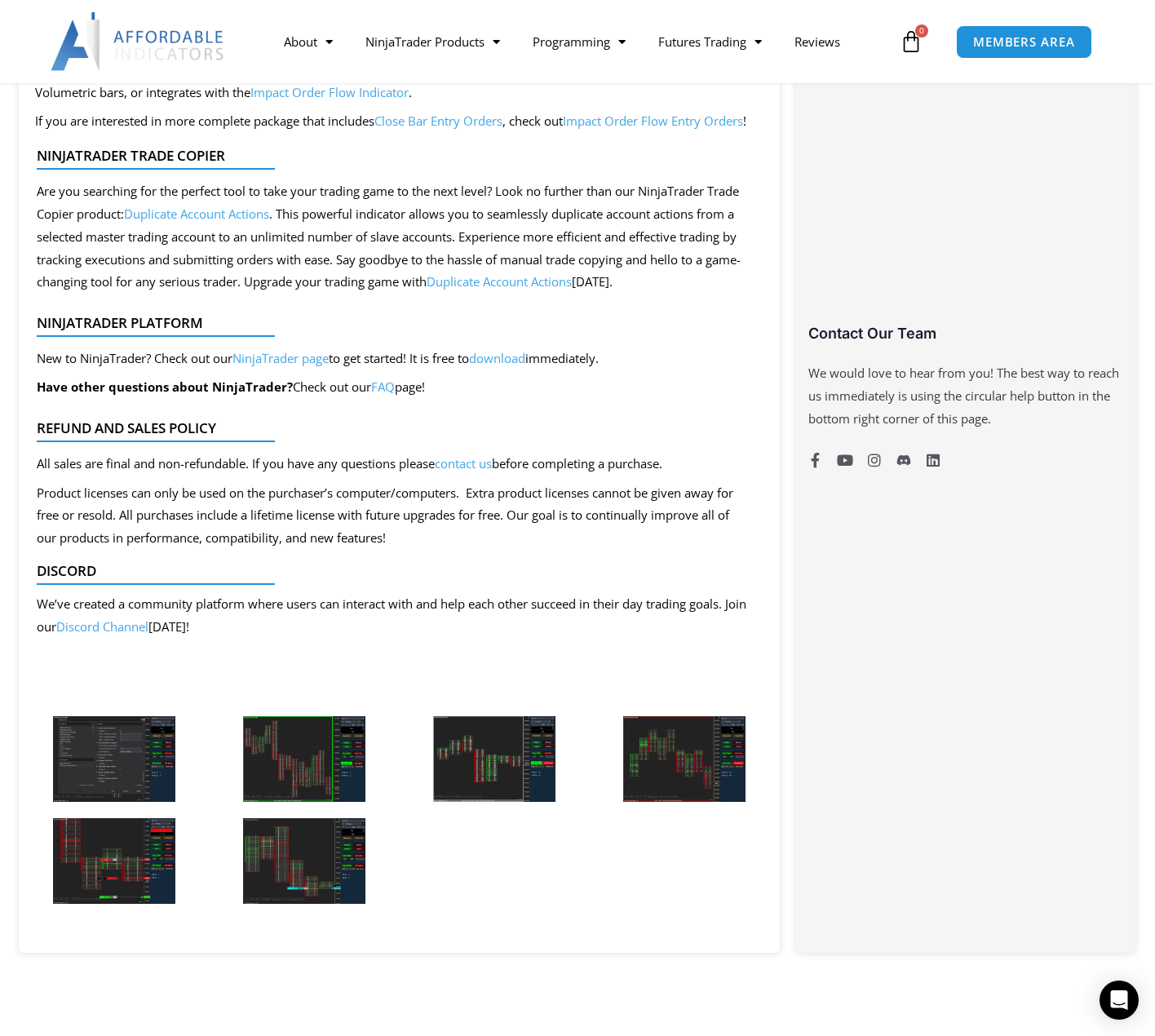
scroll to position [1060, 0]
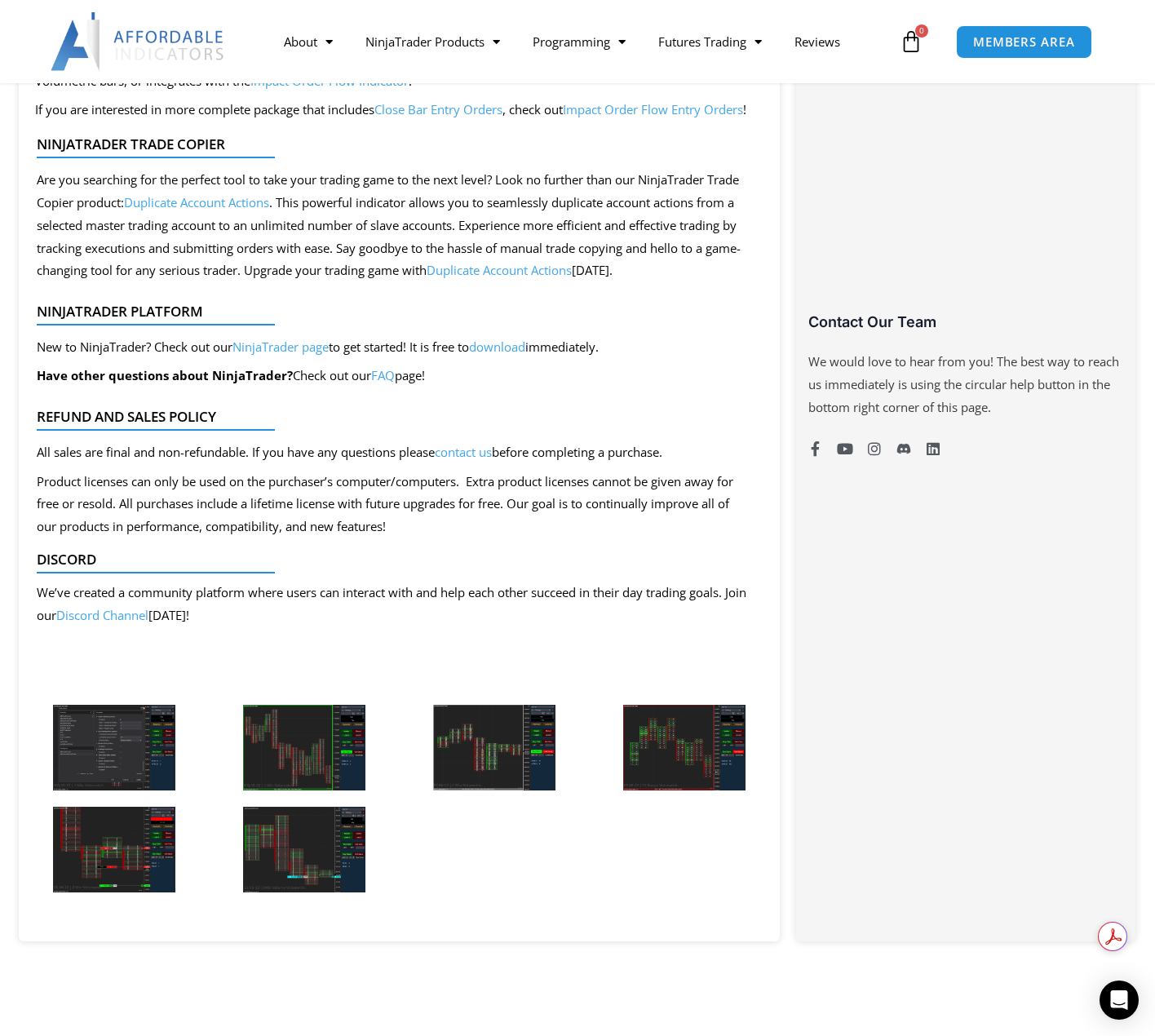
click at [275, 743] on img at bounding box center [304, 747] width 123 height 85
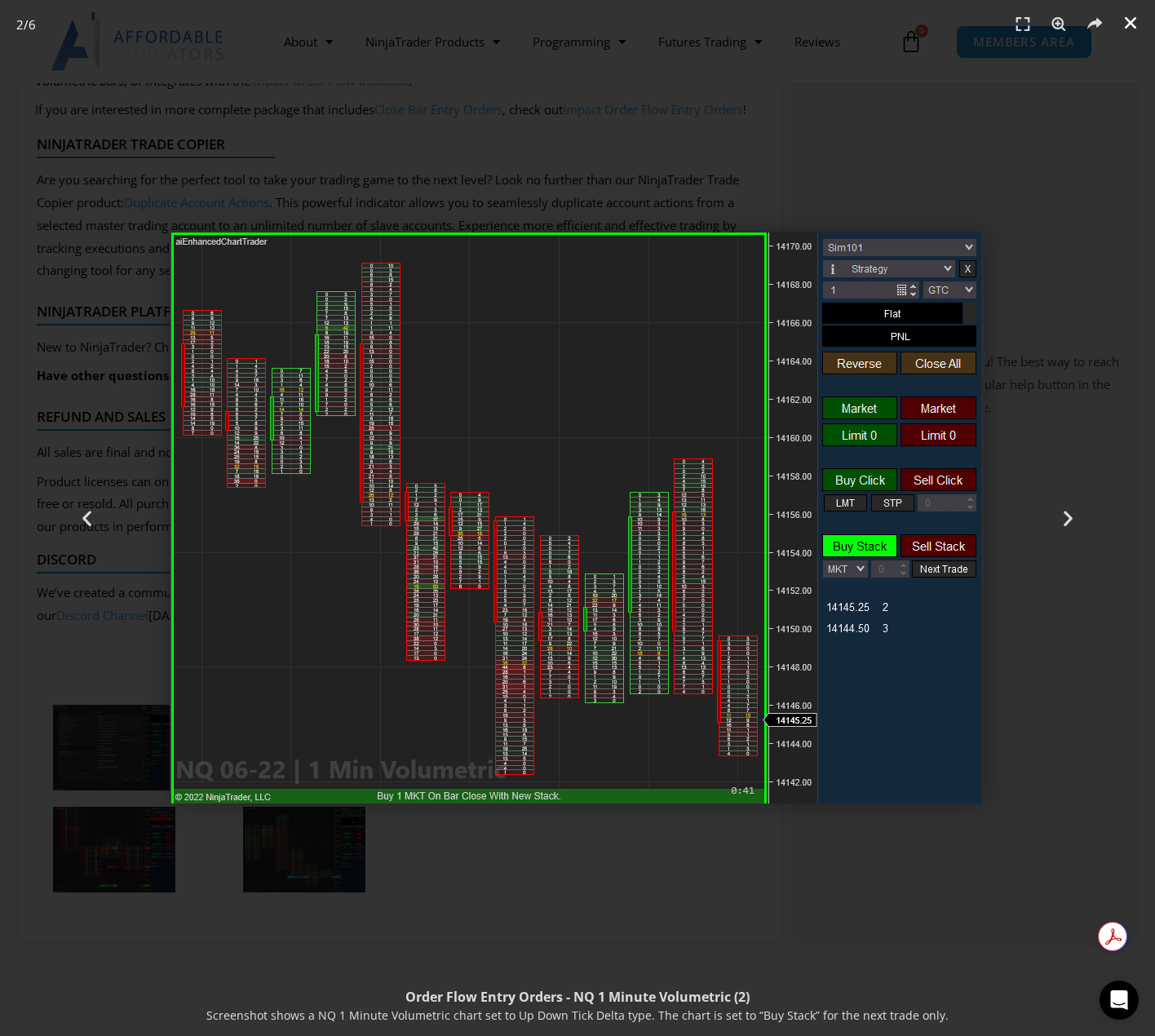
click at [1128, 20] on icon "Close (Esc)" at bounding box center [1131, 23] width 17 height 17
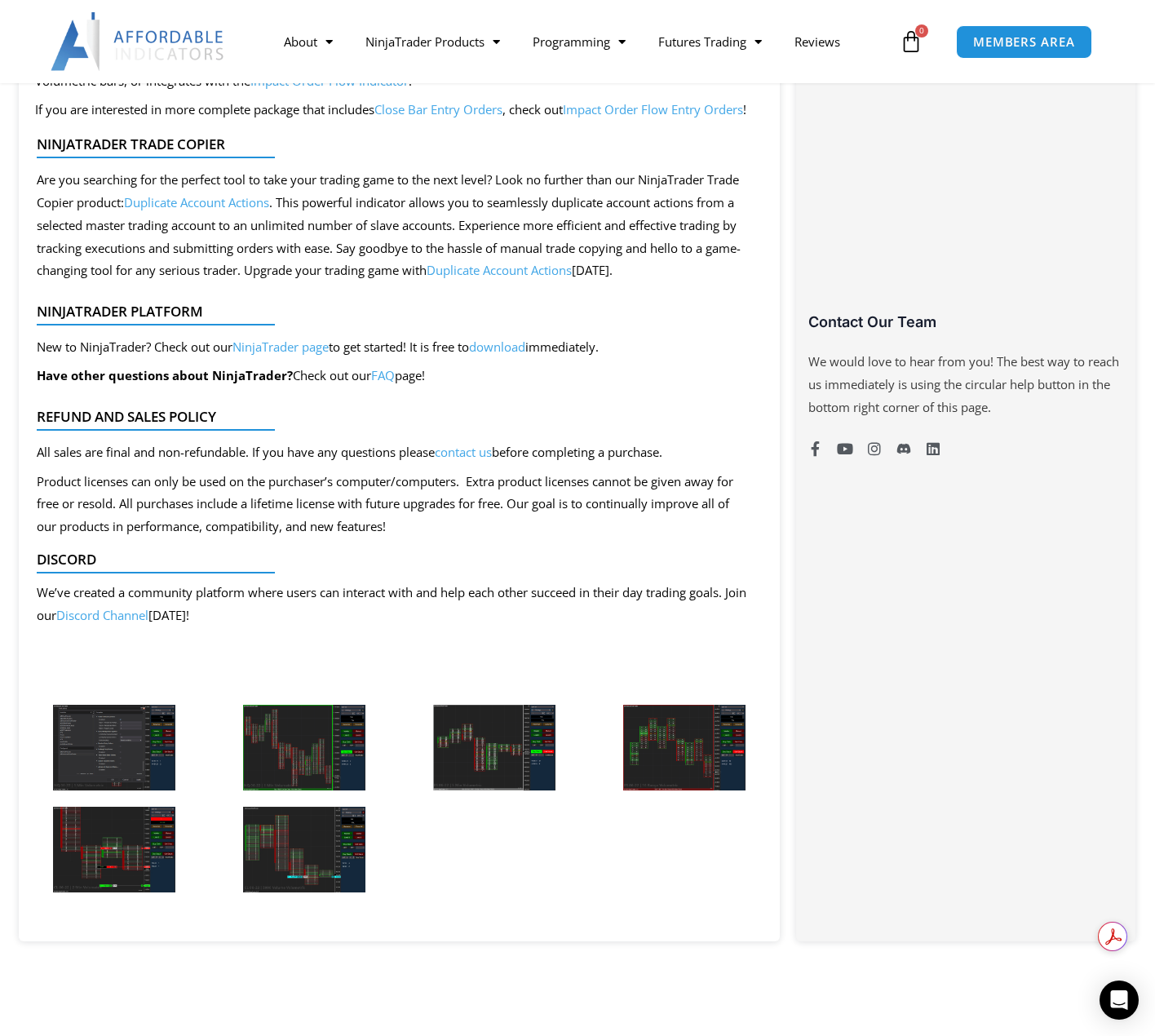
click at [511, 731] on img at bounding box center [494, 747] width 123 height 85
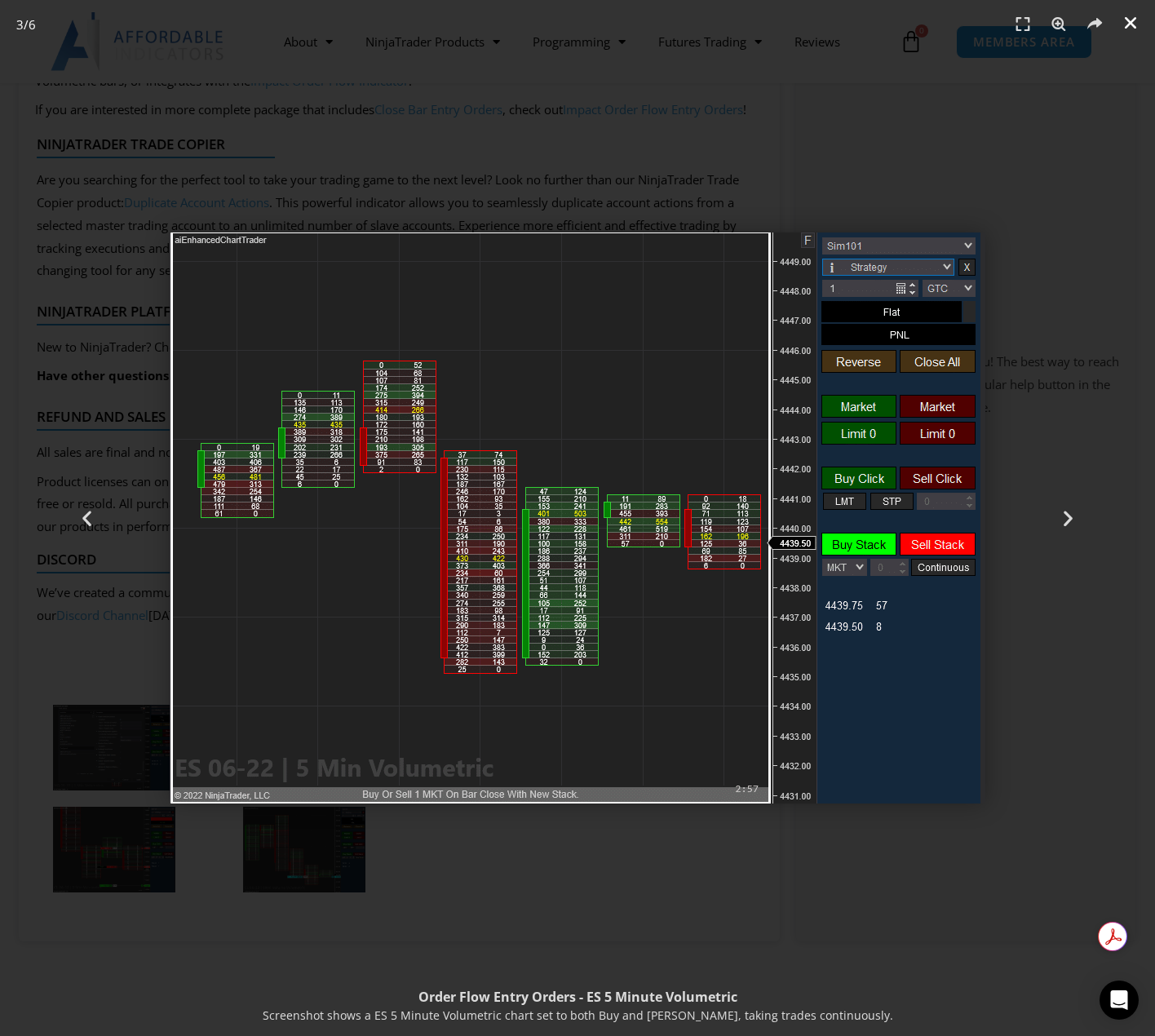
click at [1125, 17] on icon "Close (Esc)" at bounding box center [1131, 23] width 17 height 17
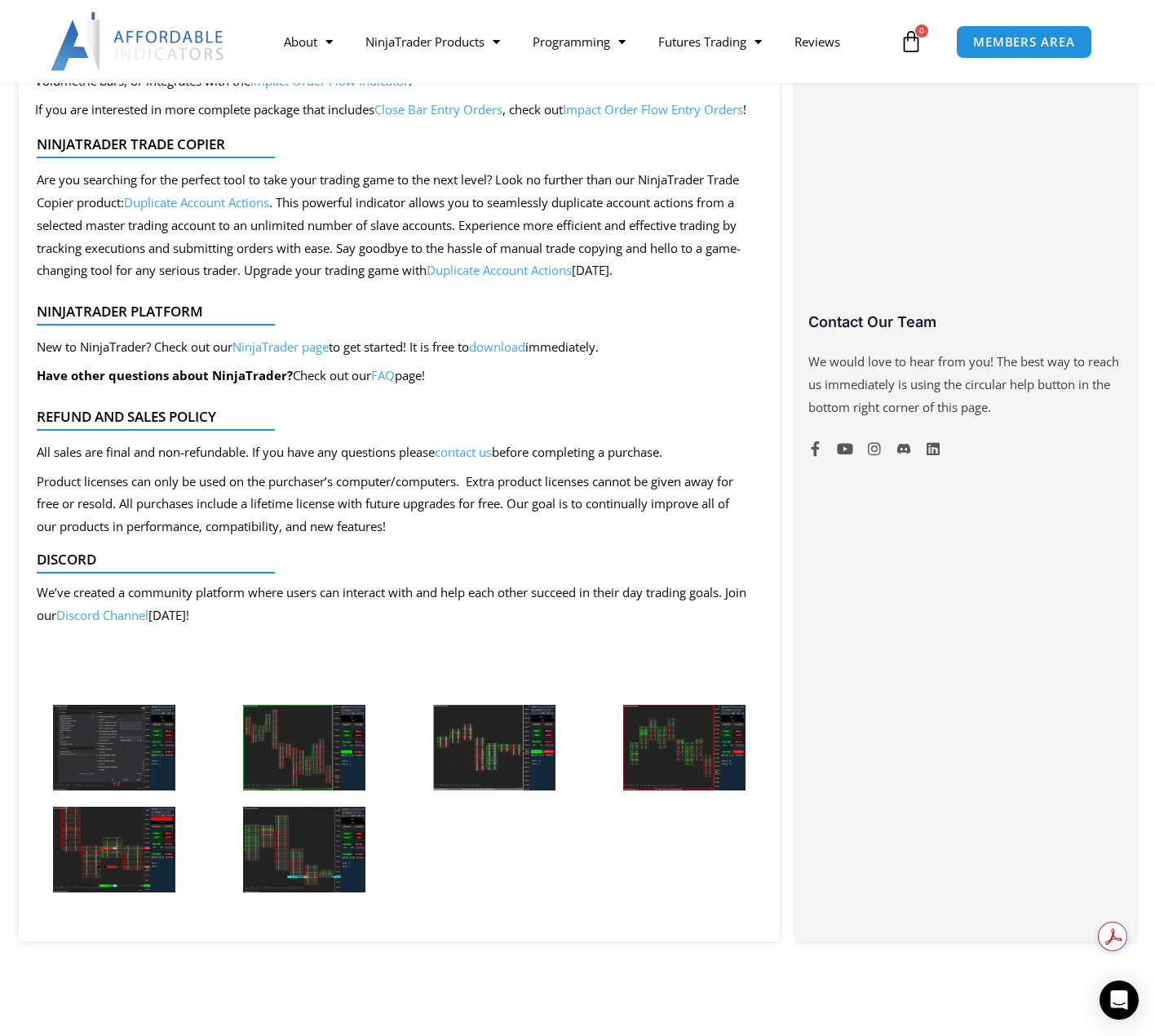
click at [149, 869] on img at bounding box center [114, 850] width 123 height 85
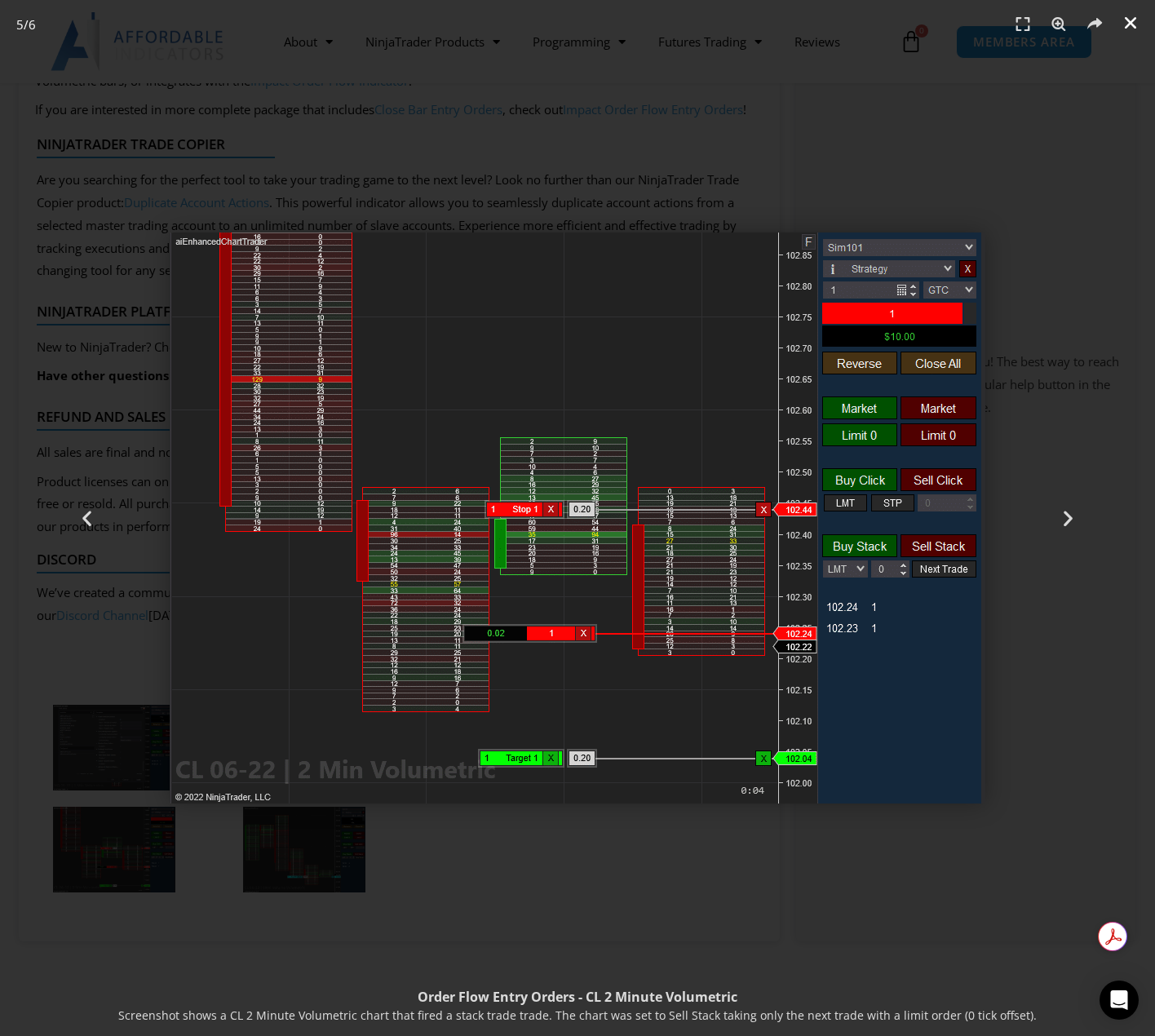
click at [1121, 24] on link "Close (Esc)" at bounding box center [1131, 23] width 24 height 24
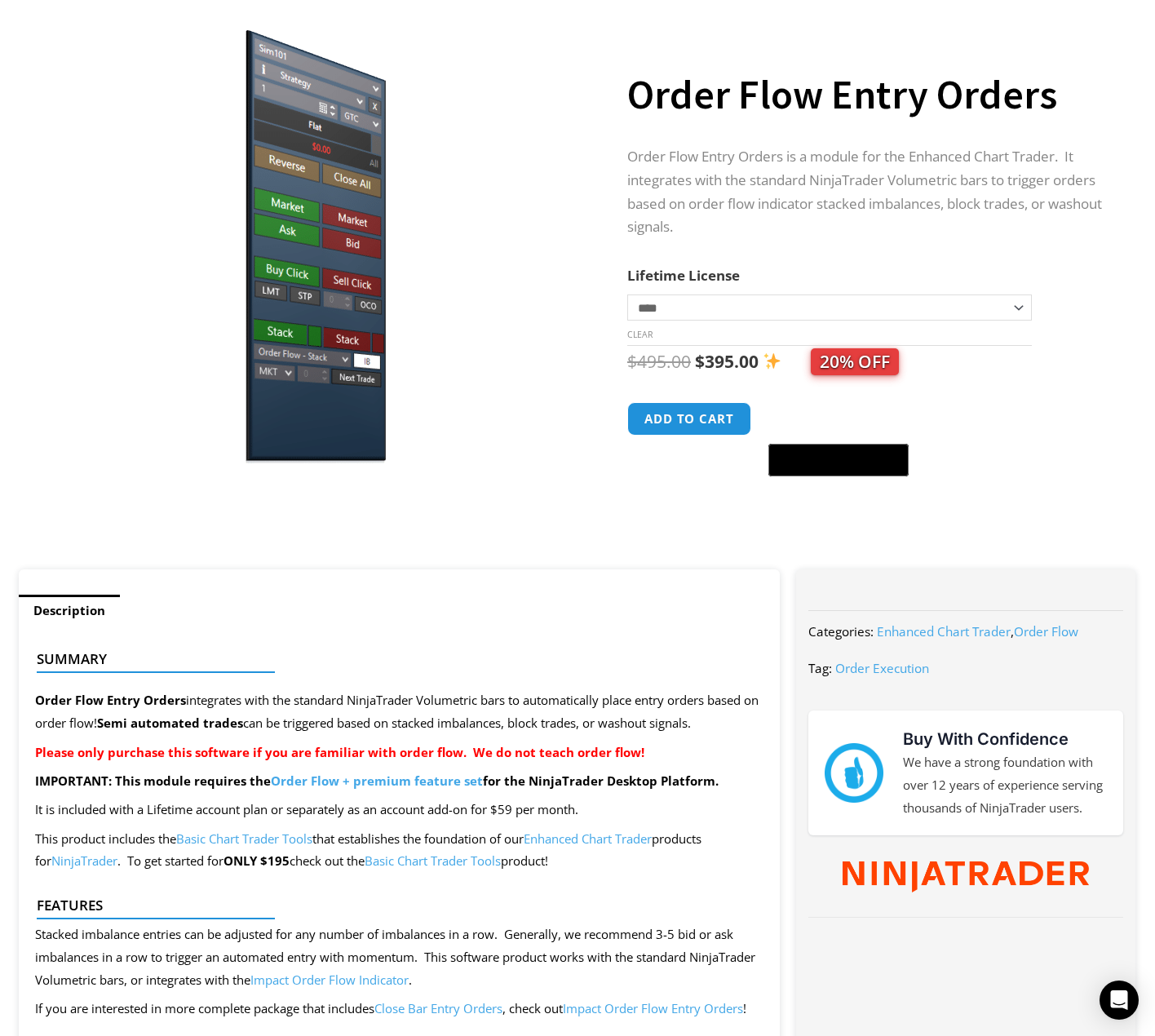
scroll to position [0, 0]
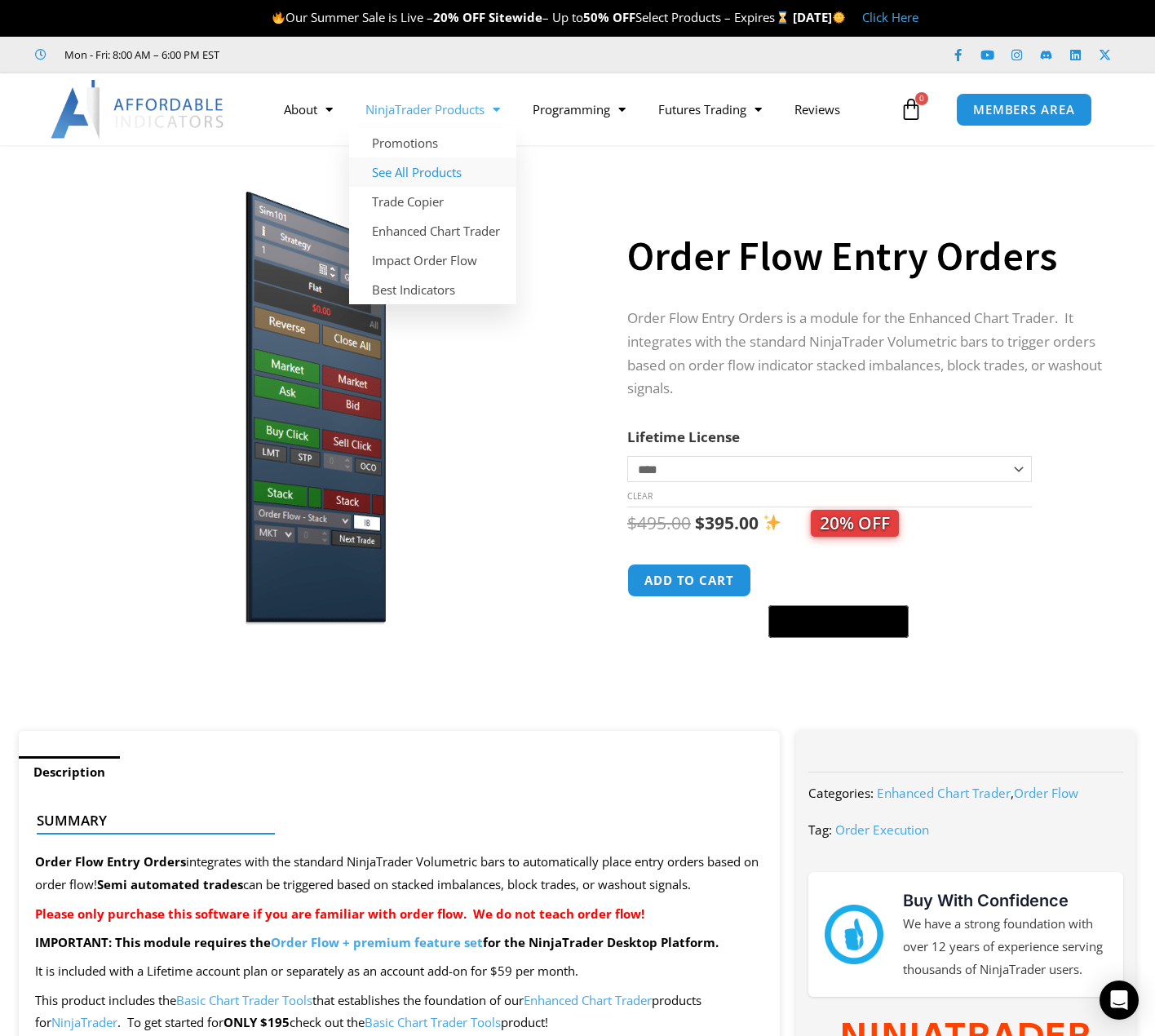
click at [453, 173] on link "See All Products" at bounding box center [432, 172] width 167 height 30
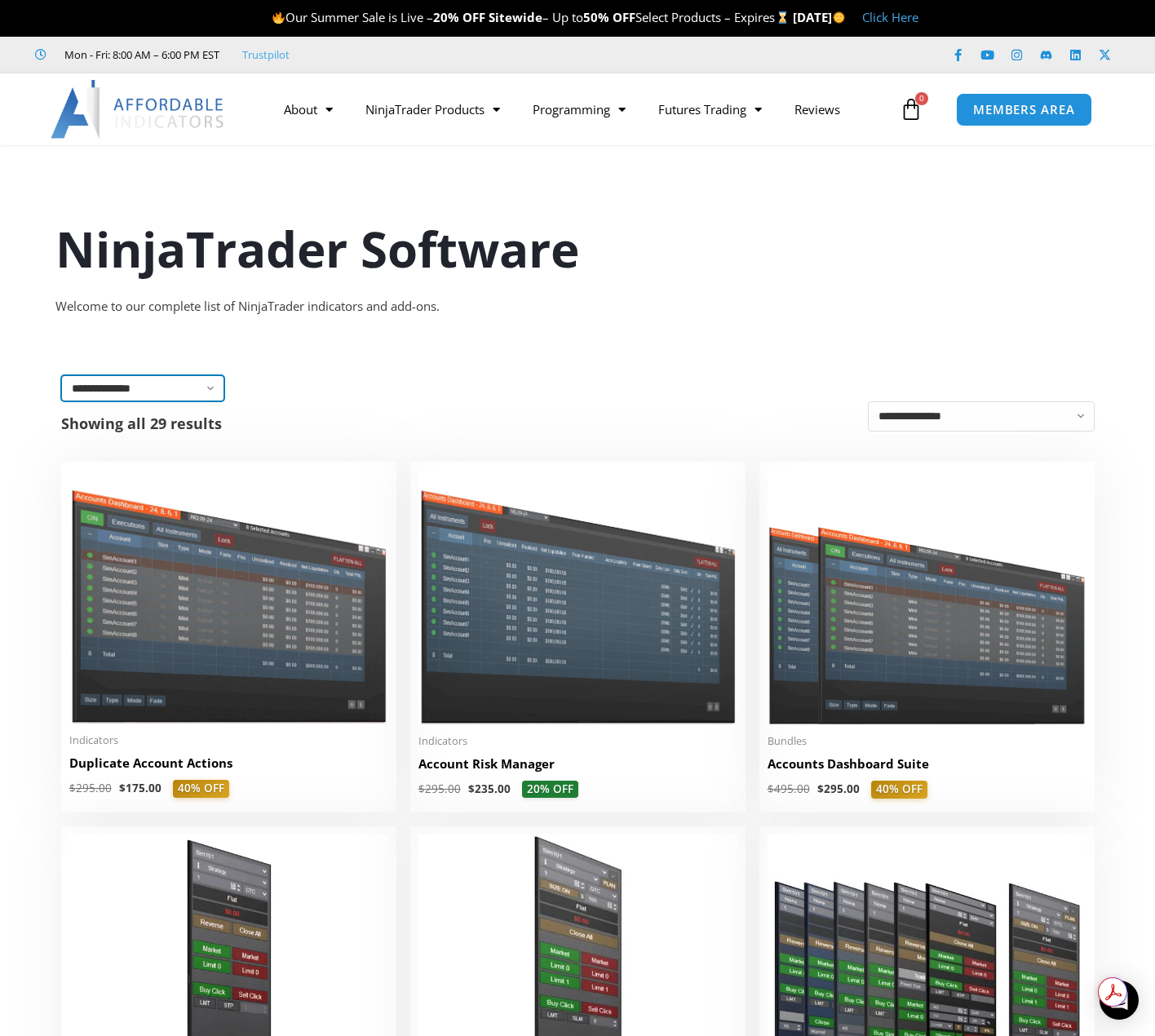
click at [210, 388] on select "**********" at bounding box center [143, 388] width 164 height 26
select select "**********"
click at [61, 375] on select "**********" at bounding box center [143, 388] width 164 height 26
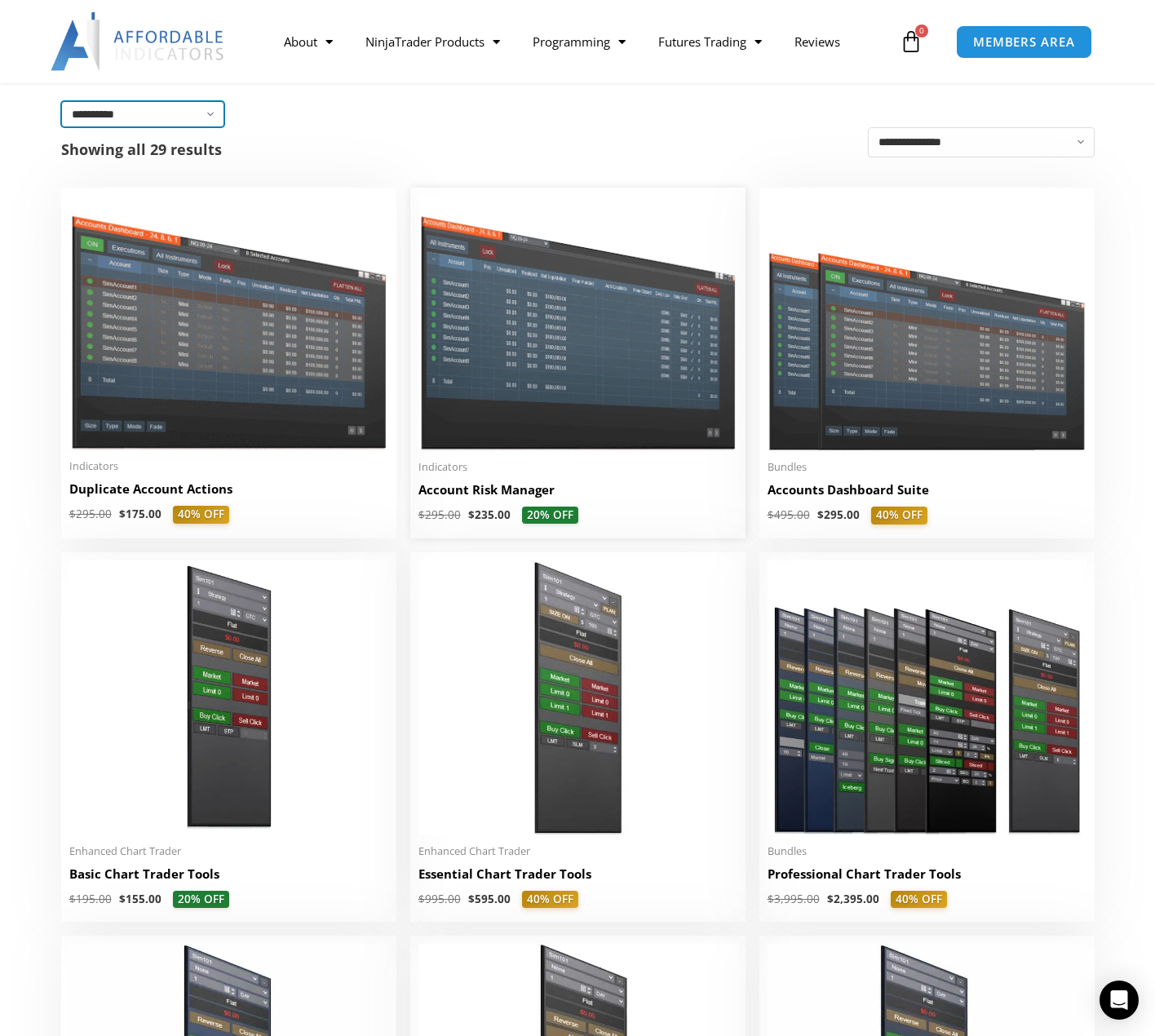
scroll to position [244, 0]
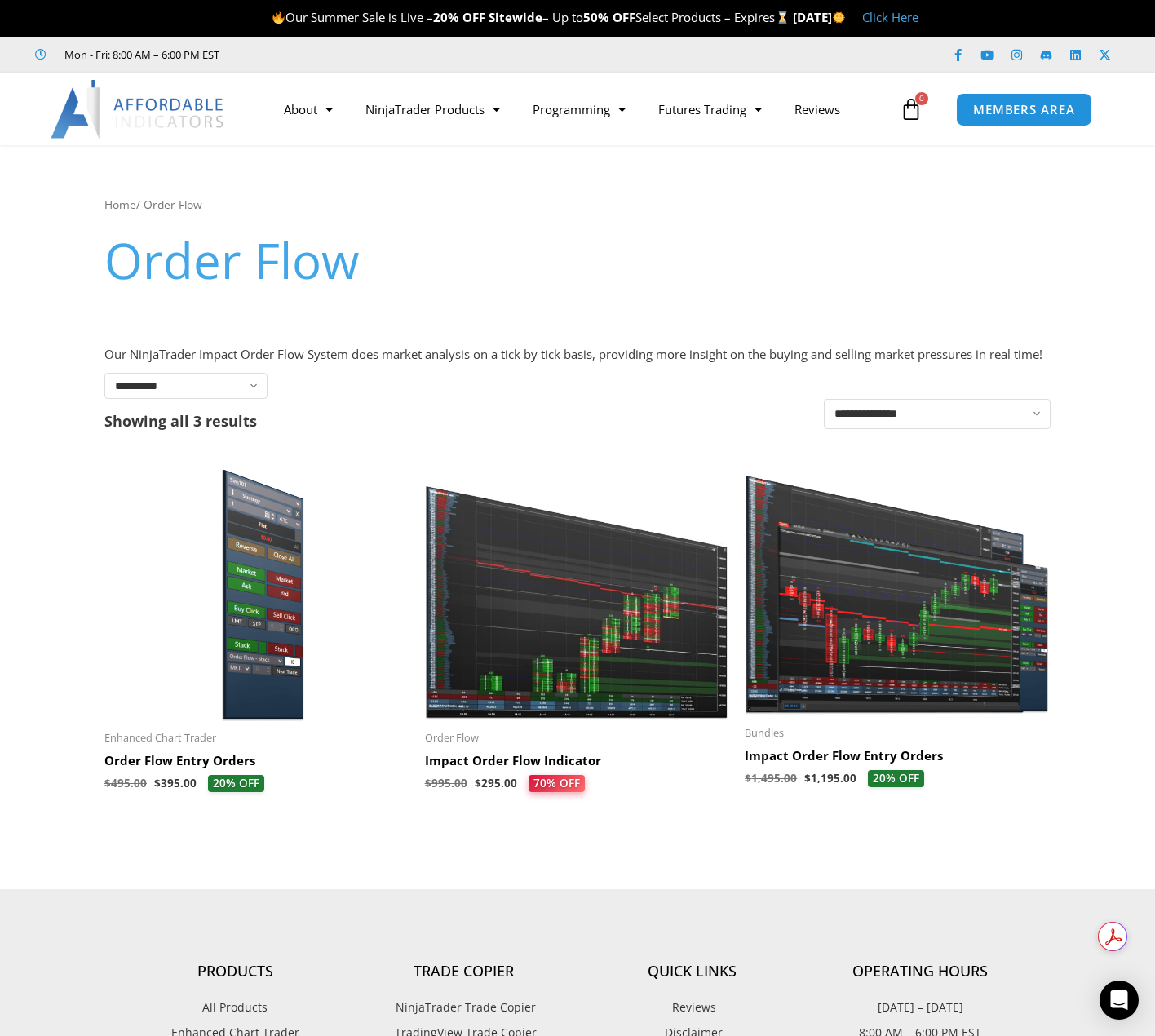
click at [562, 677] on img at bounding box center [578, 590] width 304 height 261
click at [536, 769] on h2 "Impact Order Flow Indicator" at bounding box center [578, 761] width 304 height 17
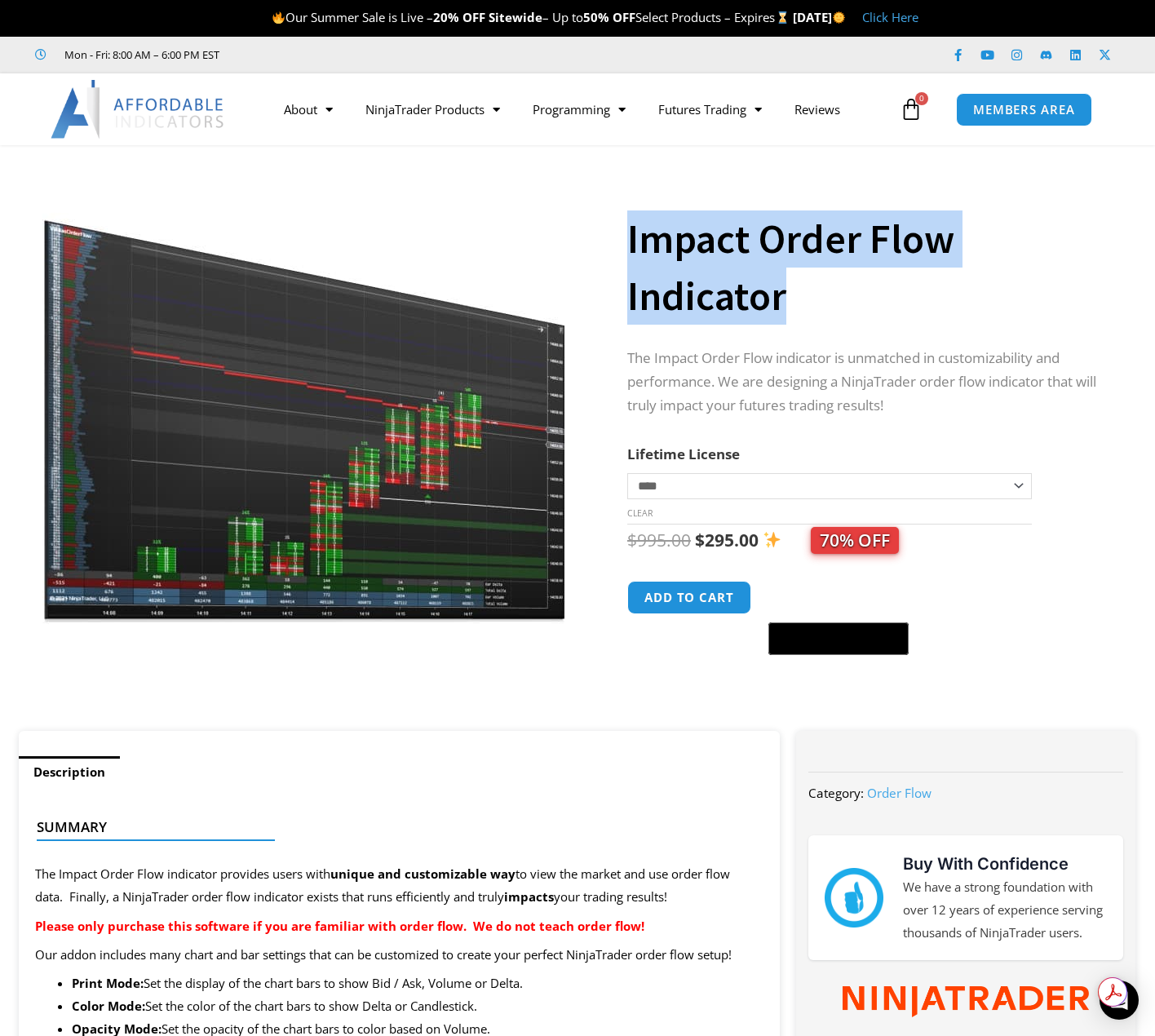
drag, startPoint x: 630, startPoint y: 233, endPoint x: 968, endPoint y: 293, distance: 343.3
click at [968, 293] on h1 "Impact Order Flow Indicator" at bounding box center [865, 267] width 477 height 114
copy h1 "Impact Order Flow Indicator"
